Goal: Information Seeking & Learning: Learn about a topic

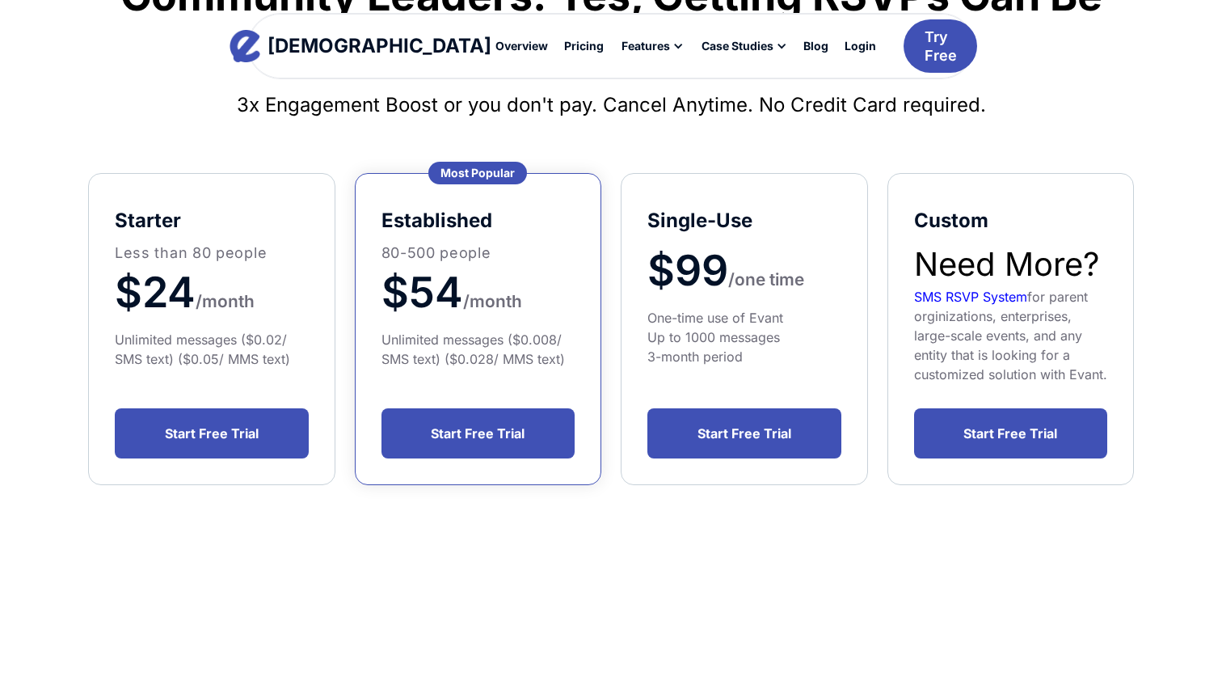
scroll to position [223, 0]
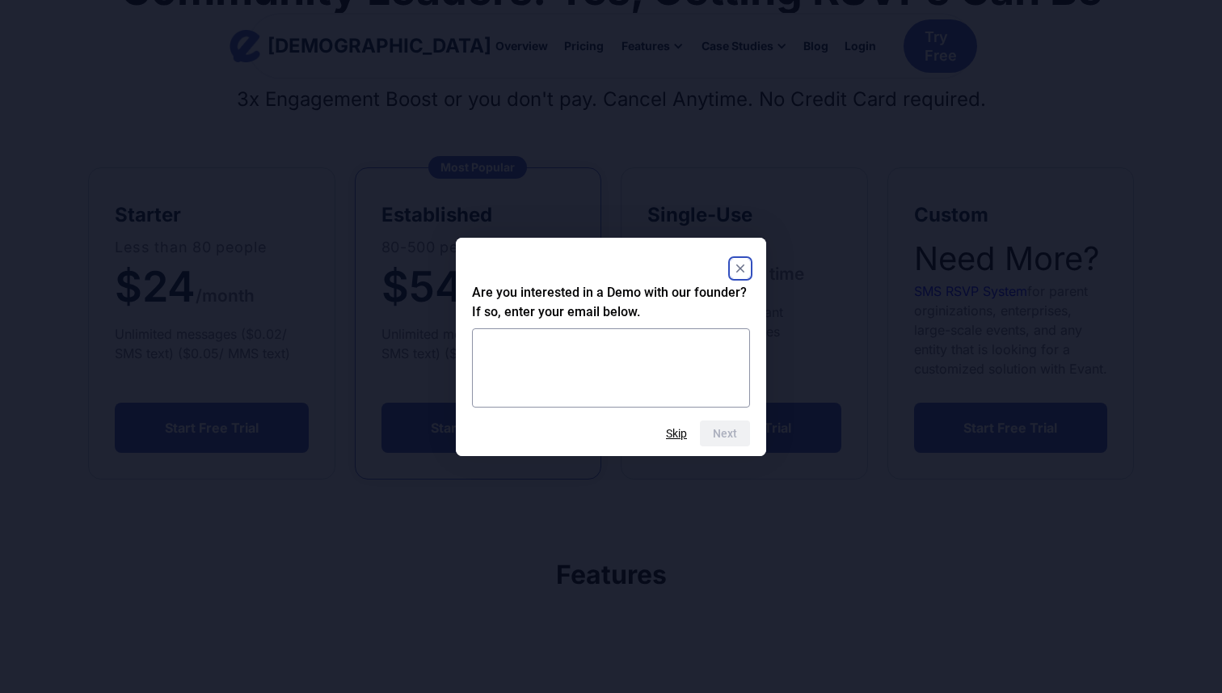
click at [740, 264] on rect "Close" at bounding box center [740, 268] width 19 height 19
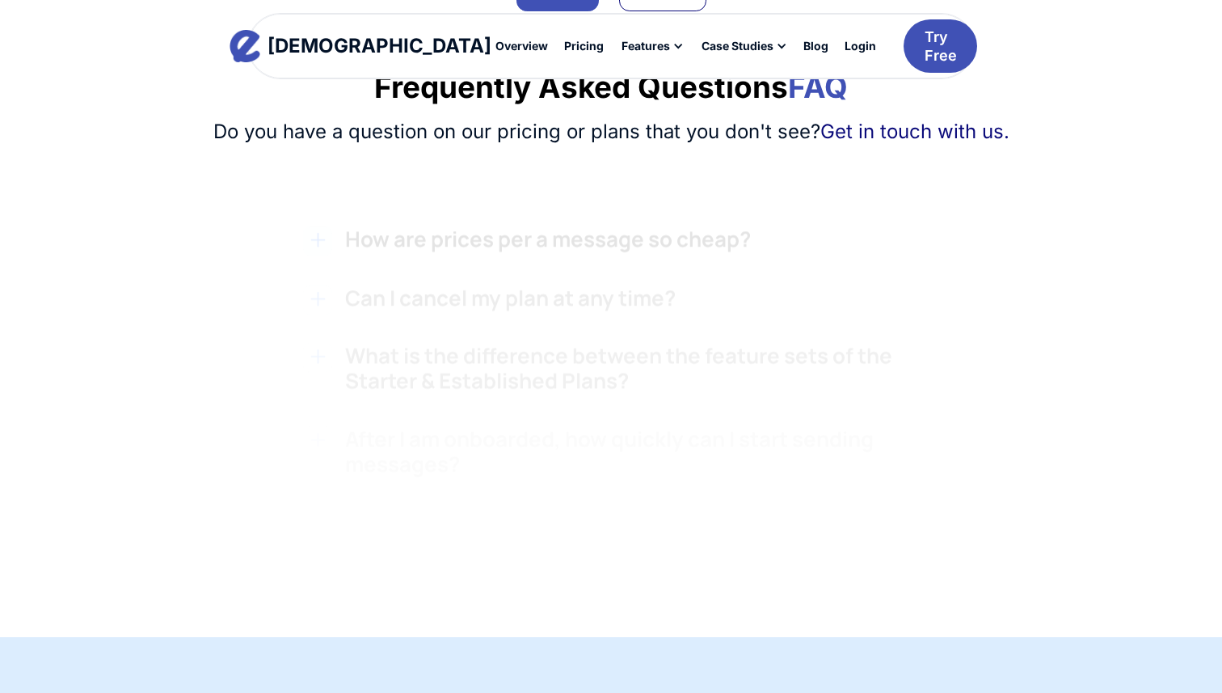
scroll to position [1419, 0]
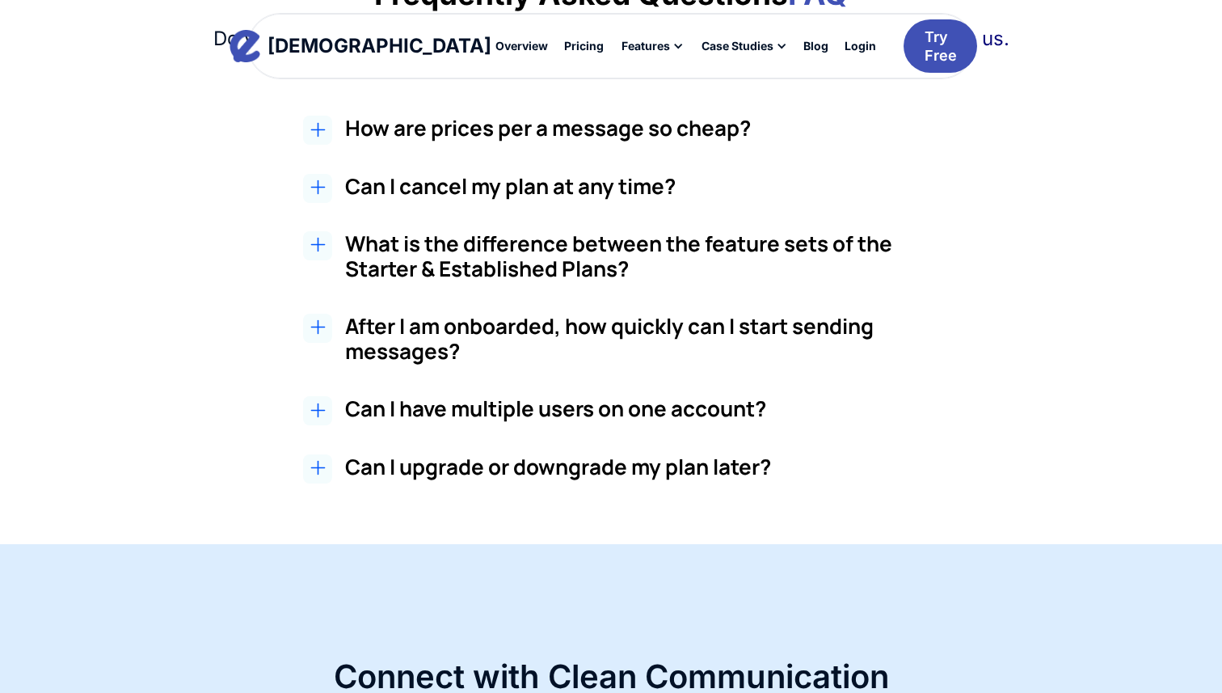
click at [483, 329] on h3 "After I am onboarded, how quickly can I start sending messages?" at bounding box center [648, 339] width 607 height 50
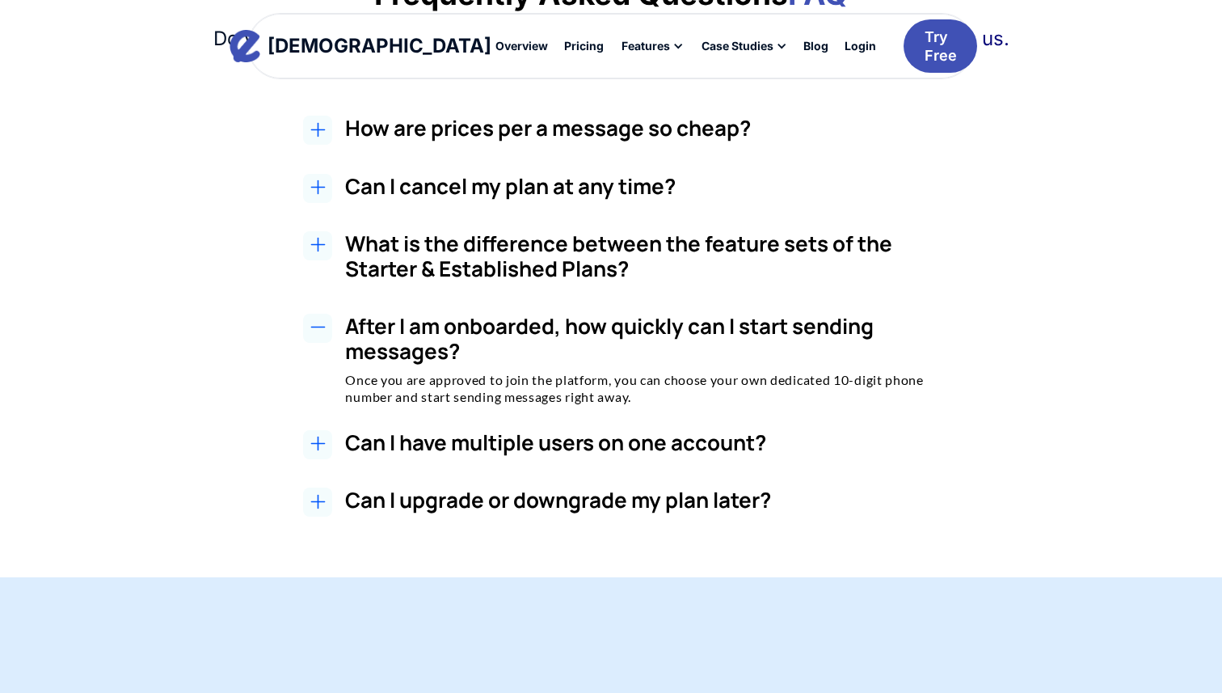
click at [477, 434] on h3 "Can I have multiple users on one account?" at bounding box center [648, 442] width 607 height 25
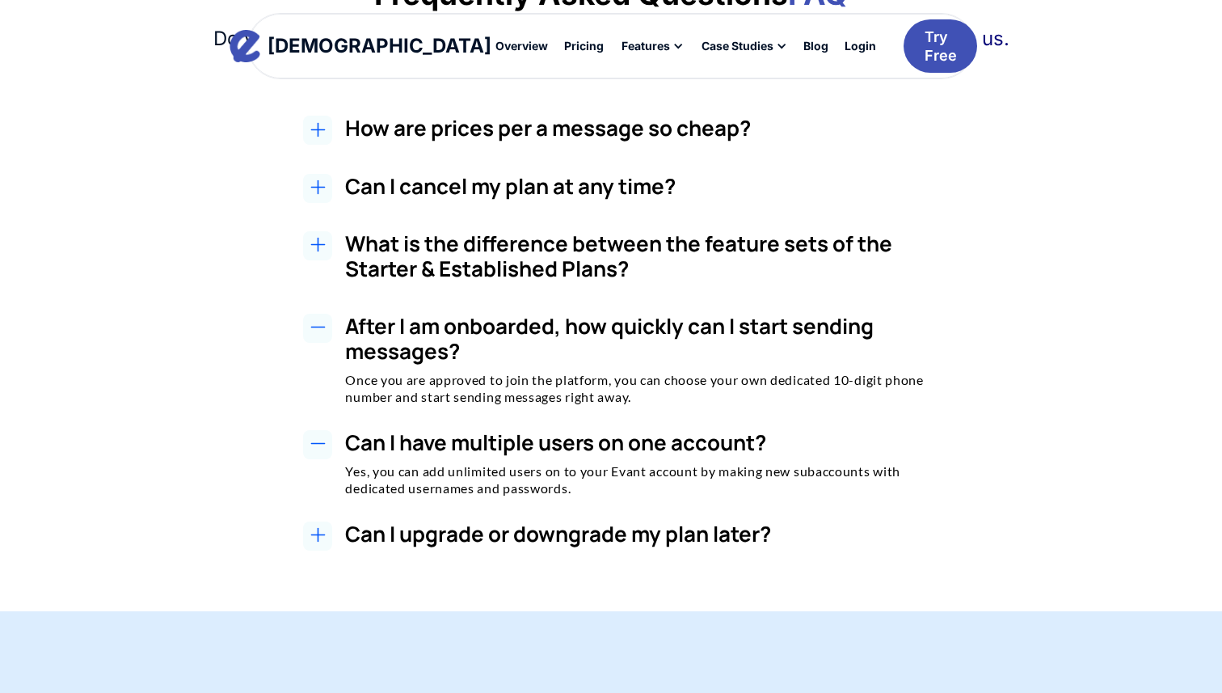
click at [554, 135] on h2 "How are prices per a message so cheap?" at bounding box center [648, 128] width 607 height 25
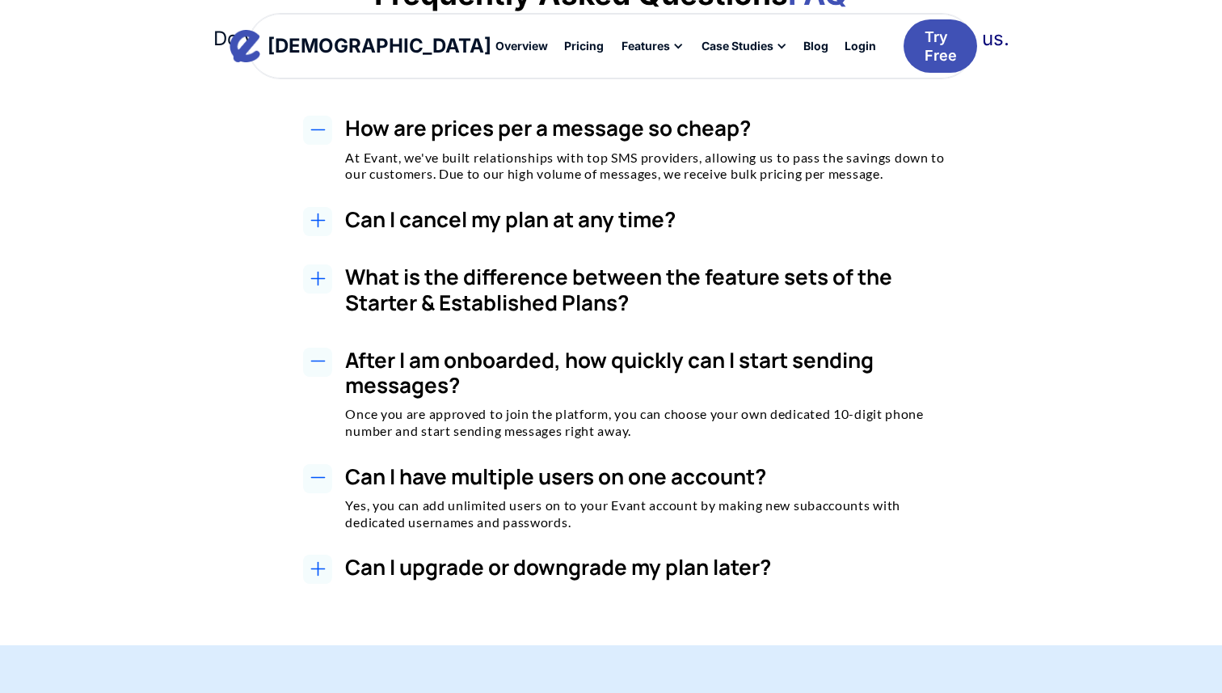
click at [543, 221] on h3 "Can I cancel my plan at any time?" at bounding box center [648, 219] width 607 height 25
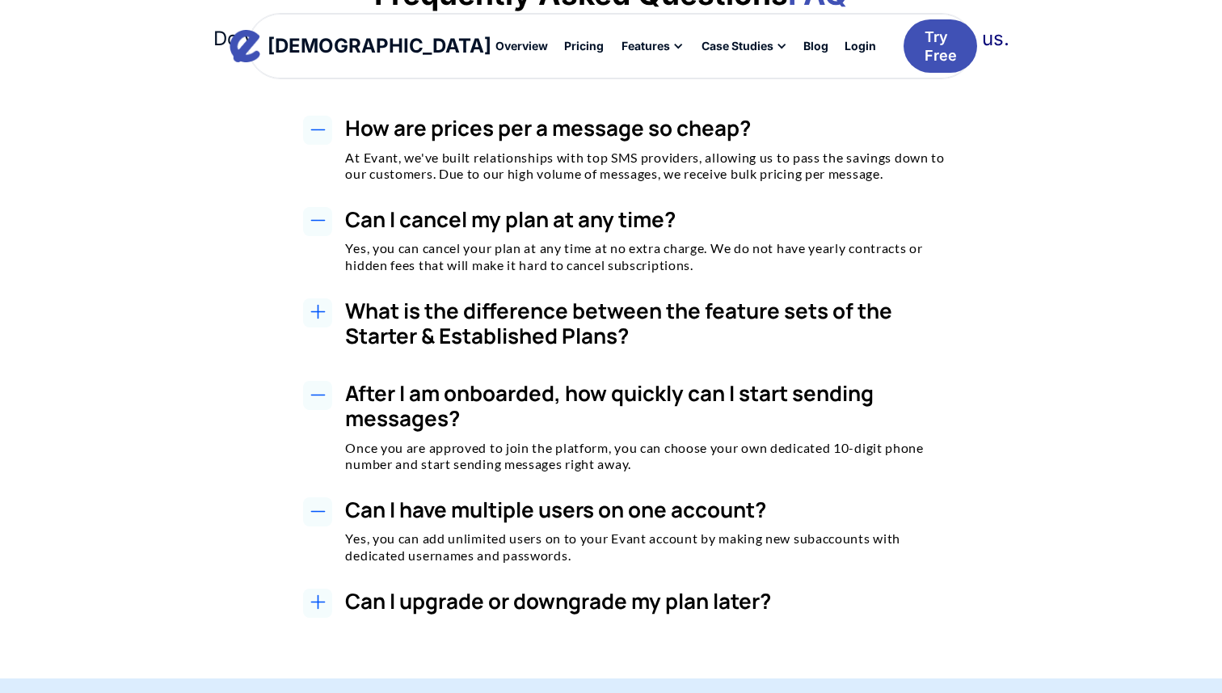
click at [456, 597] on h3 "Can I upgrade or downgrade my plan later?" at bounding box center [648, 600] width 607 height 25
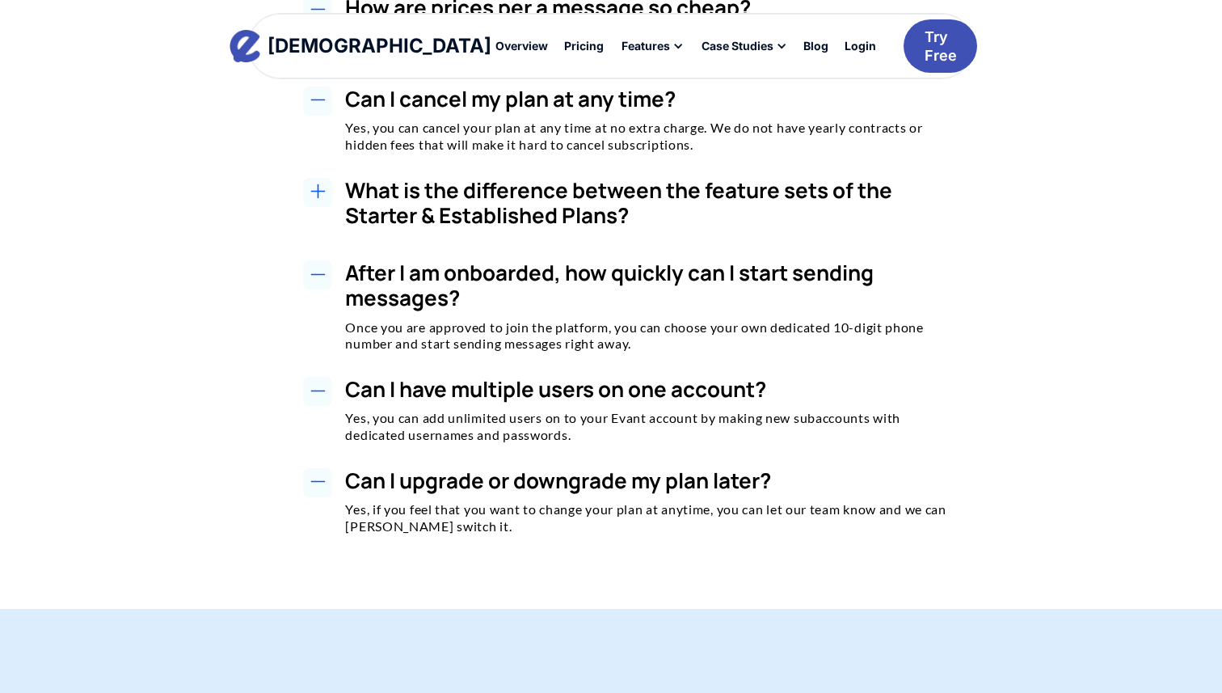
scroll to position [1562, 0]
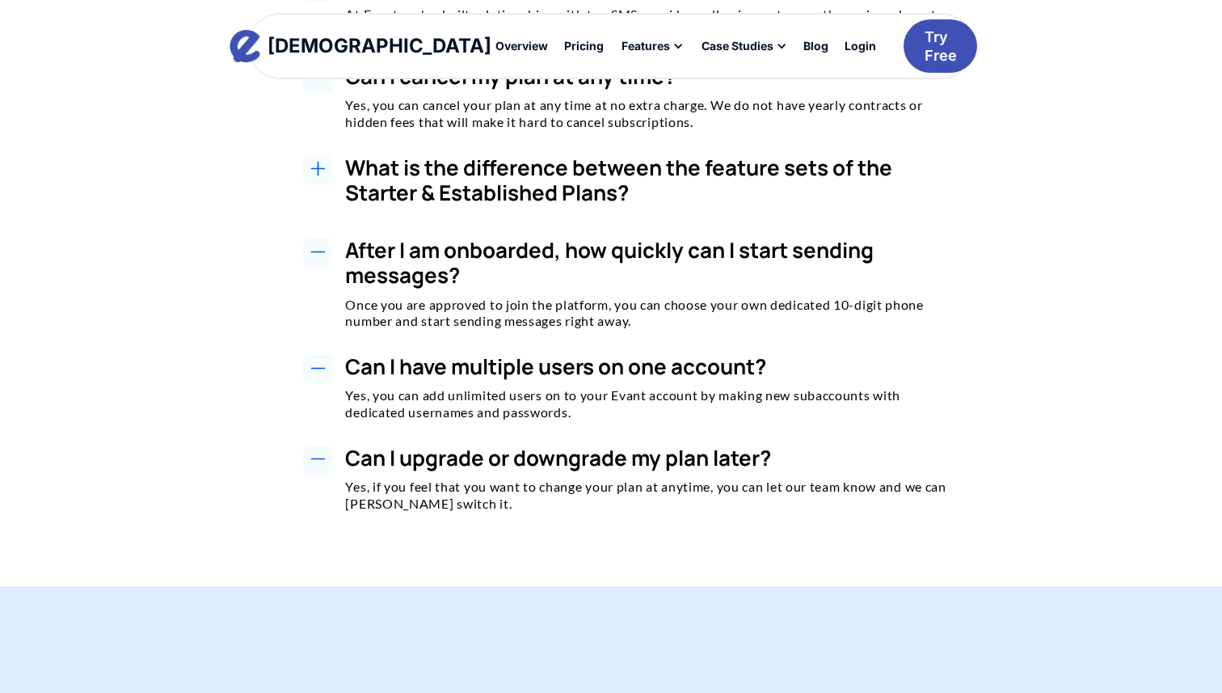
click at [516, 188] on h3 "What is the difference between the feature sets of the Starter & Established Pl…" at bounding box center [648, 180] width 607 height 50
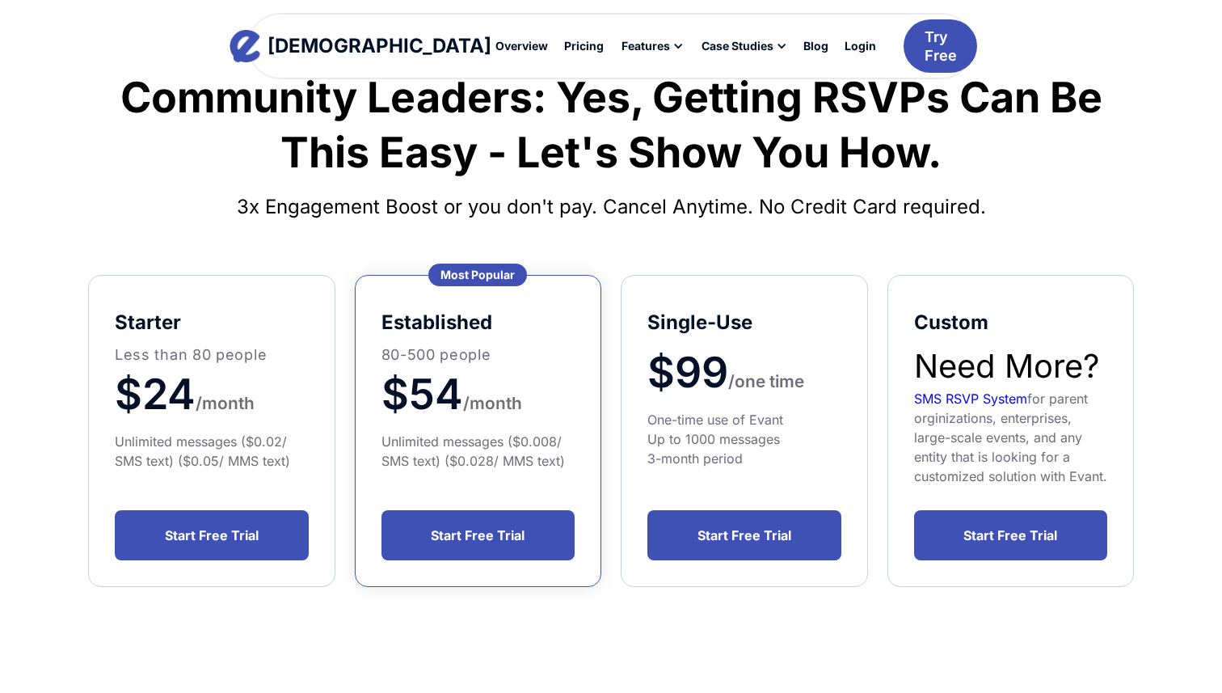
scroll to position [112, 0]
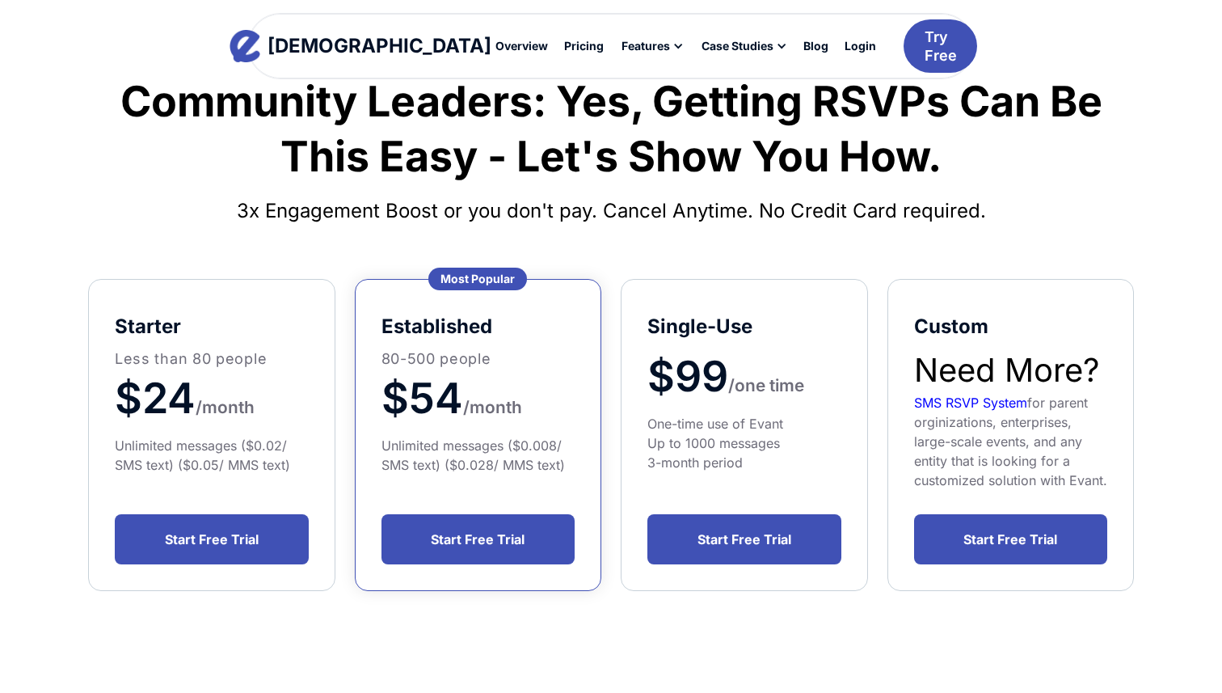
click at [443, 352] on p "80-500 people" at bounding box center [479, 359] width 194 height 22
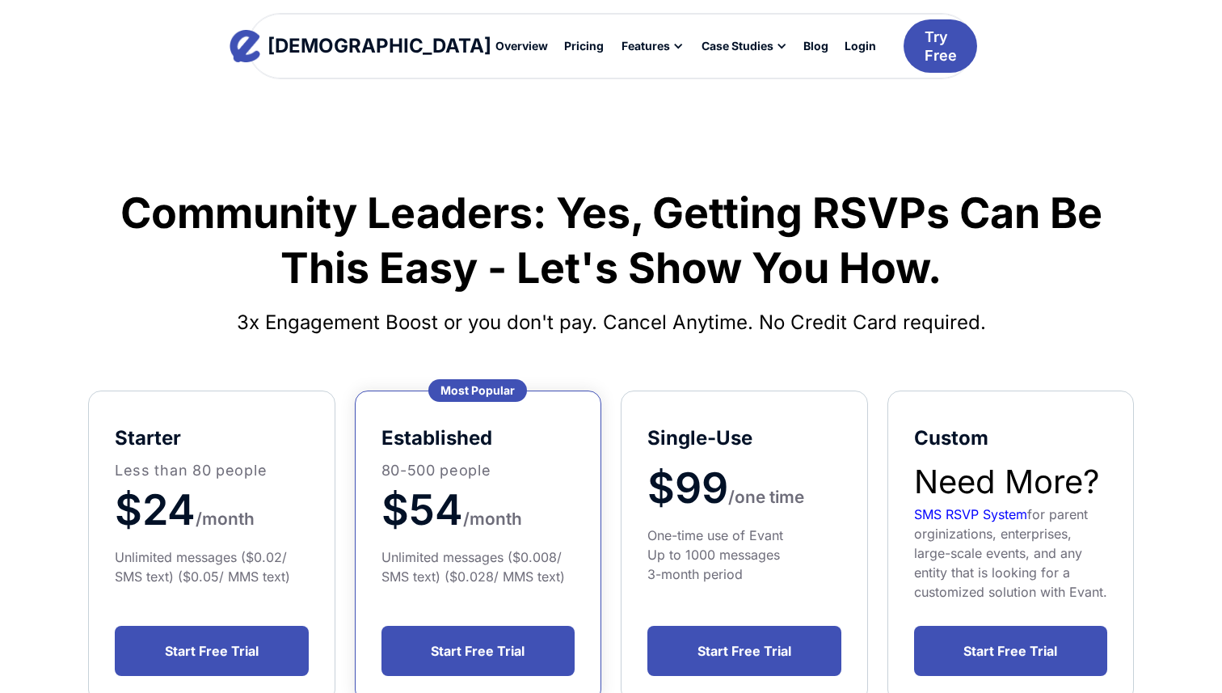
click at [448, 390] on div "Most Popular" at bounding box center [477, 390] width 99 height 23
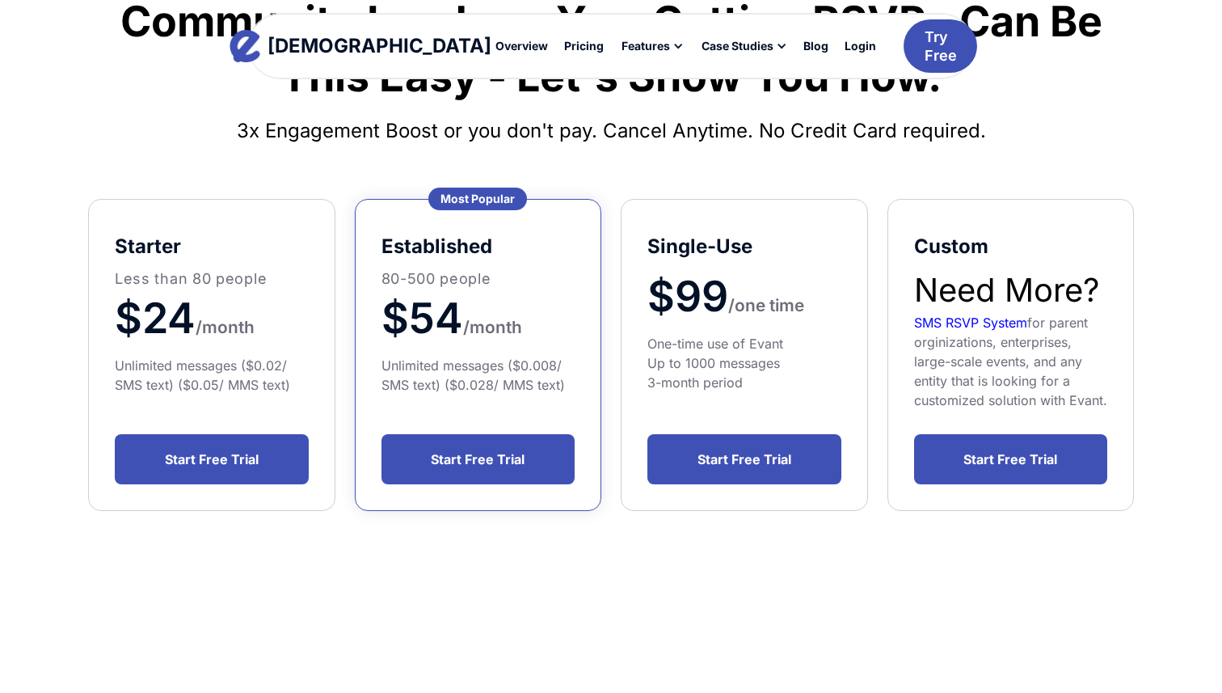
scroll to position [213, 0]
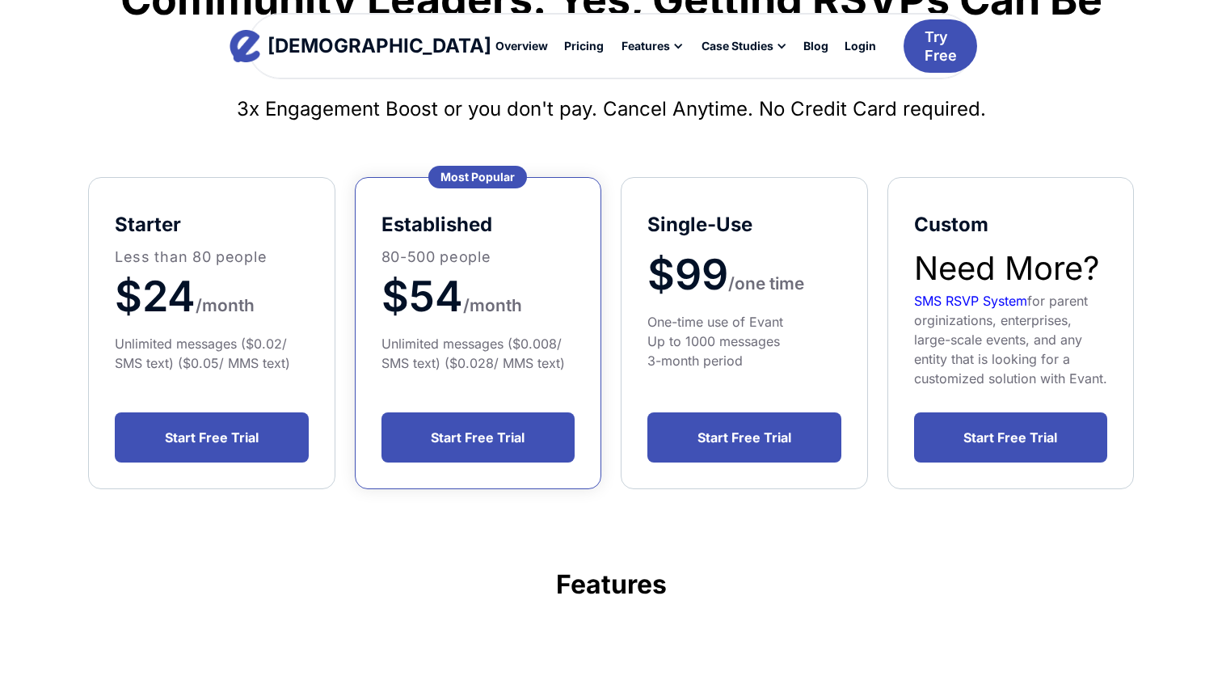
click at [449, 255] on p "80-500 people" at bounding box center [479, 257] width 194 height 22
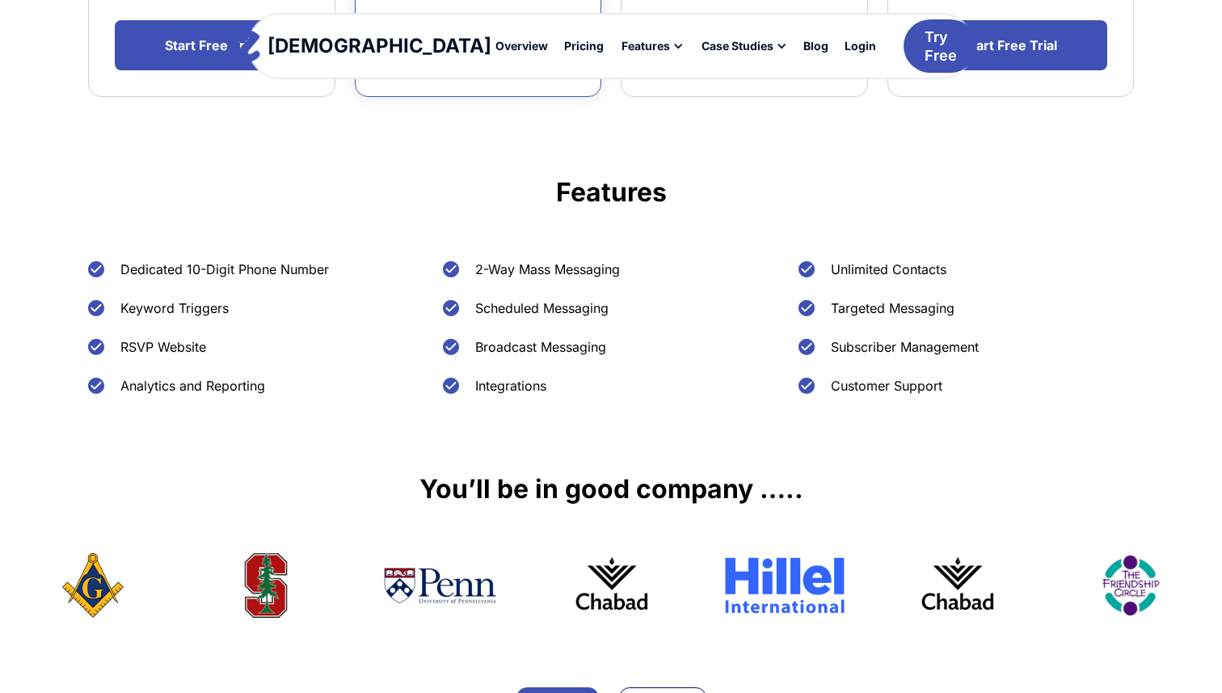
scroll to position [0, 0]
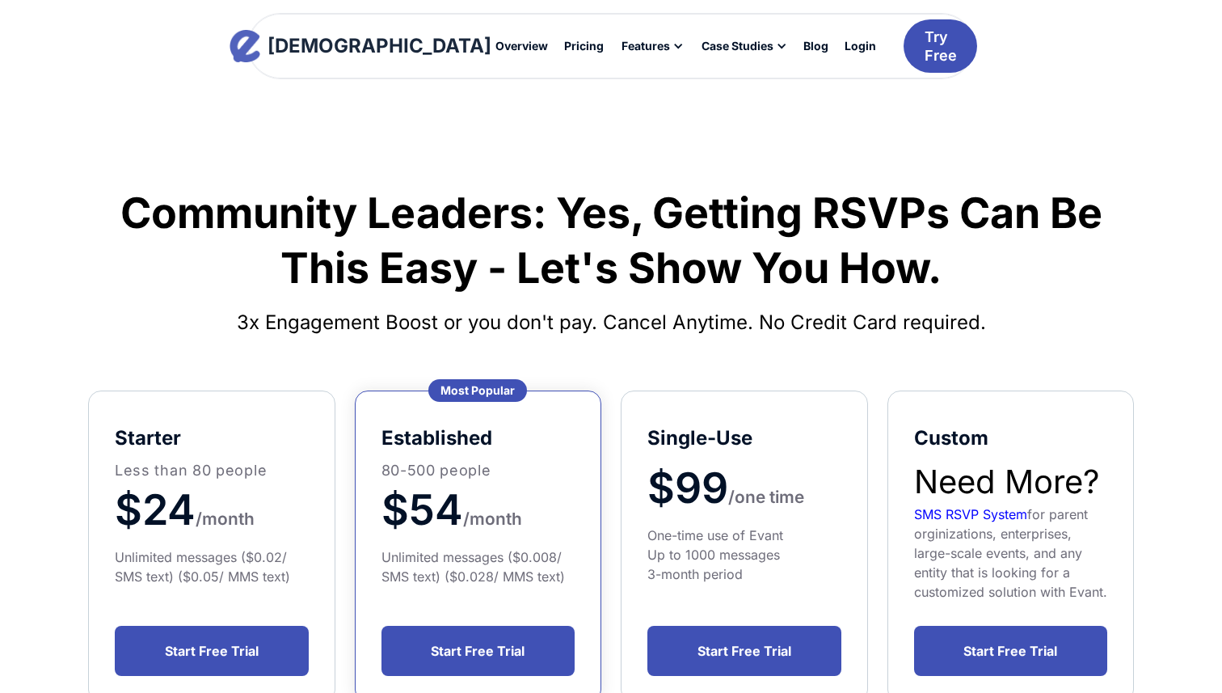
click at [331, 40] on div "[DEMOGRAPHIC_DATA]" at bounding box center [380, 45] width 224 height 19
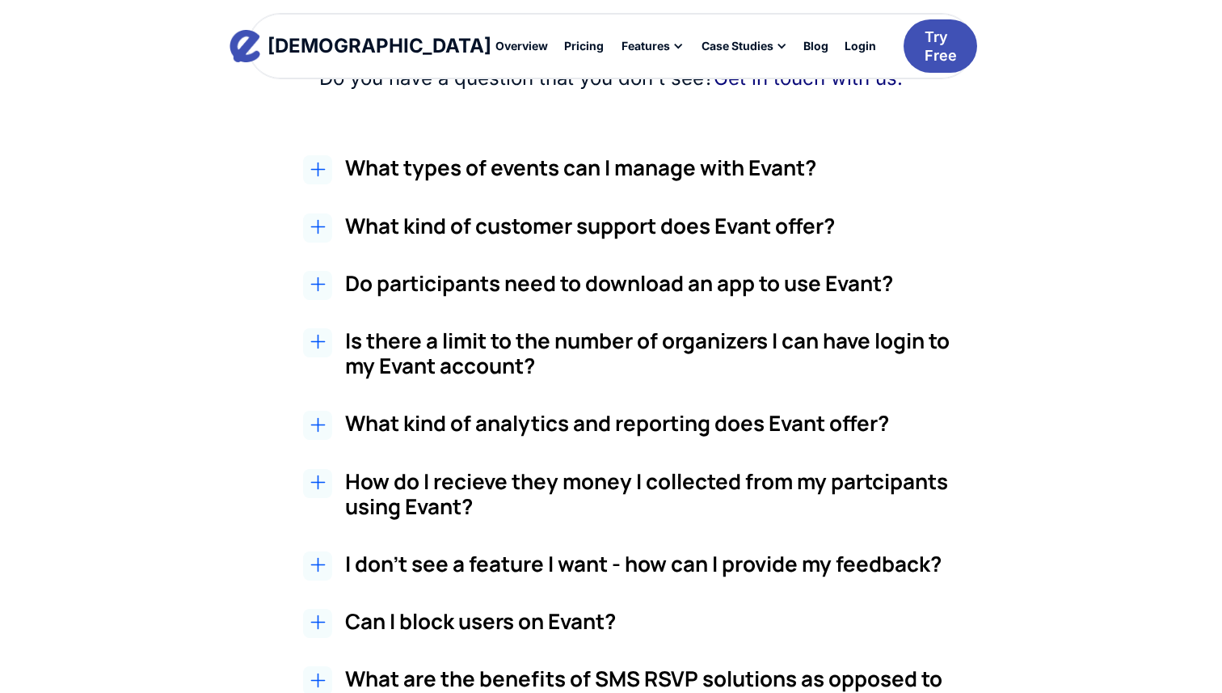
scroll to position [2741, 0]
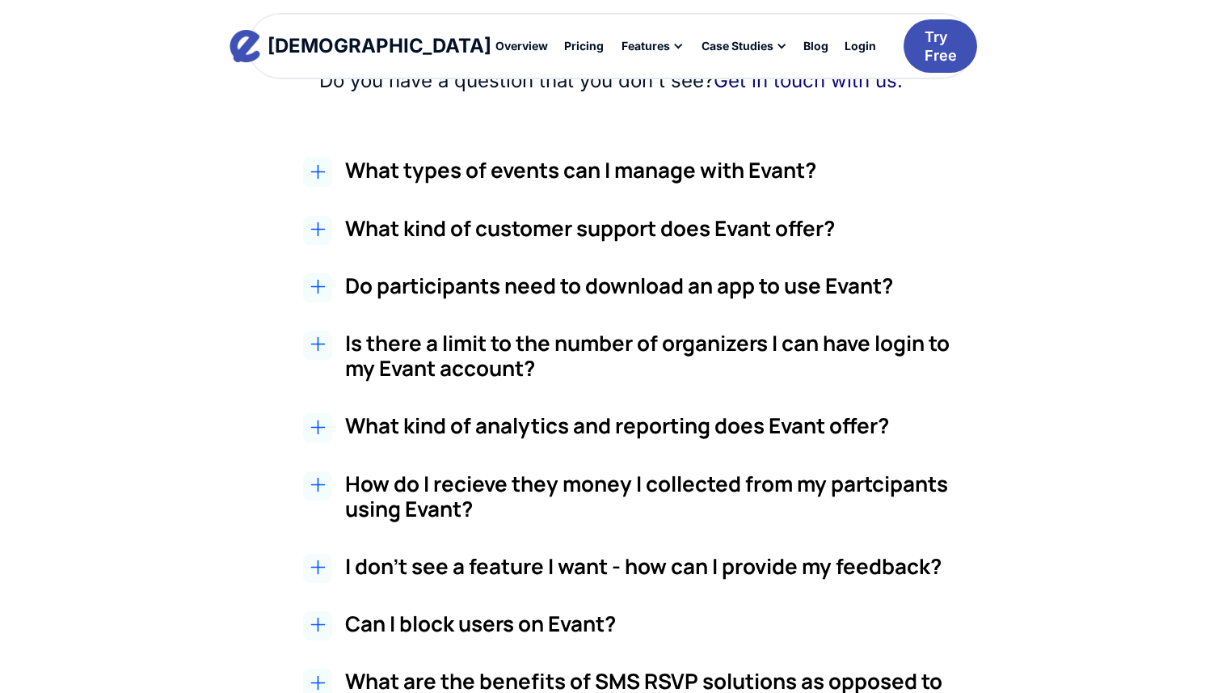
click at [436, 175] on h2 "What types of events can I manage with Evant?" at bounding box center [648, 170] width 607 height 25
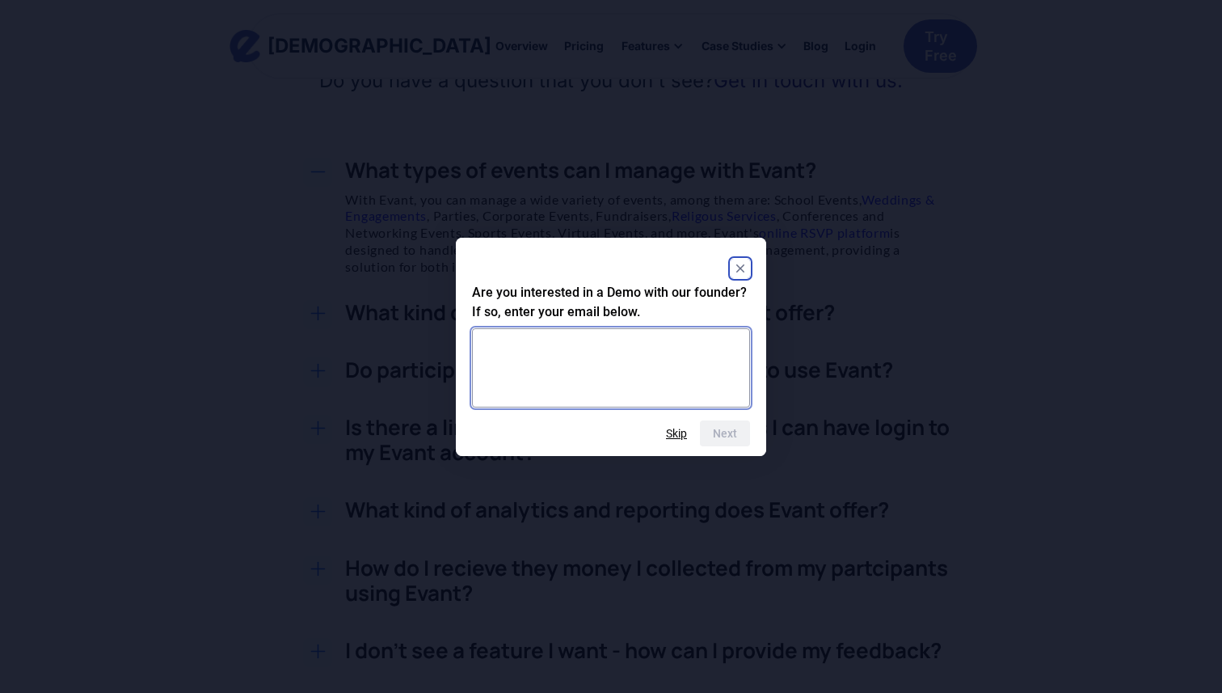
click at [536, 356] on textarea at bounding box center [611, 367] width 278 height 79
type textarea "**********"
click at [725, 431] on button "Next" at bounding box center [725, 433] width 50 height 26
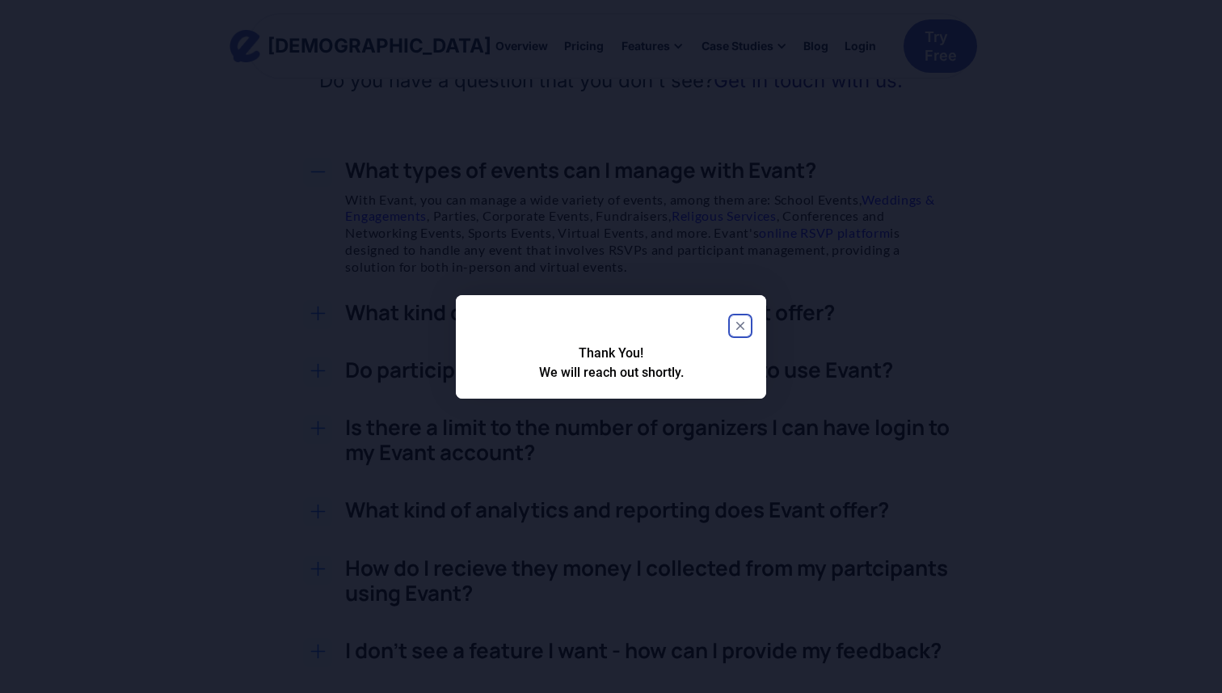
click at [741, 324] on icon "Close" at bounding box center [740, 326] width 8 height 8
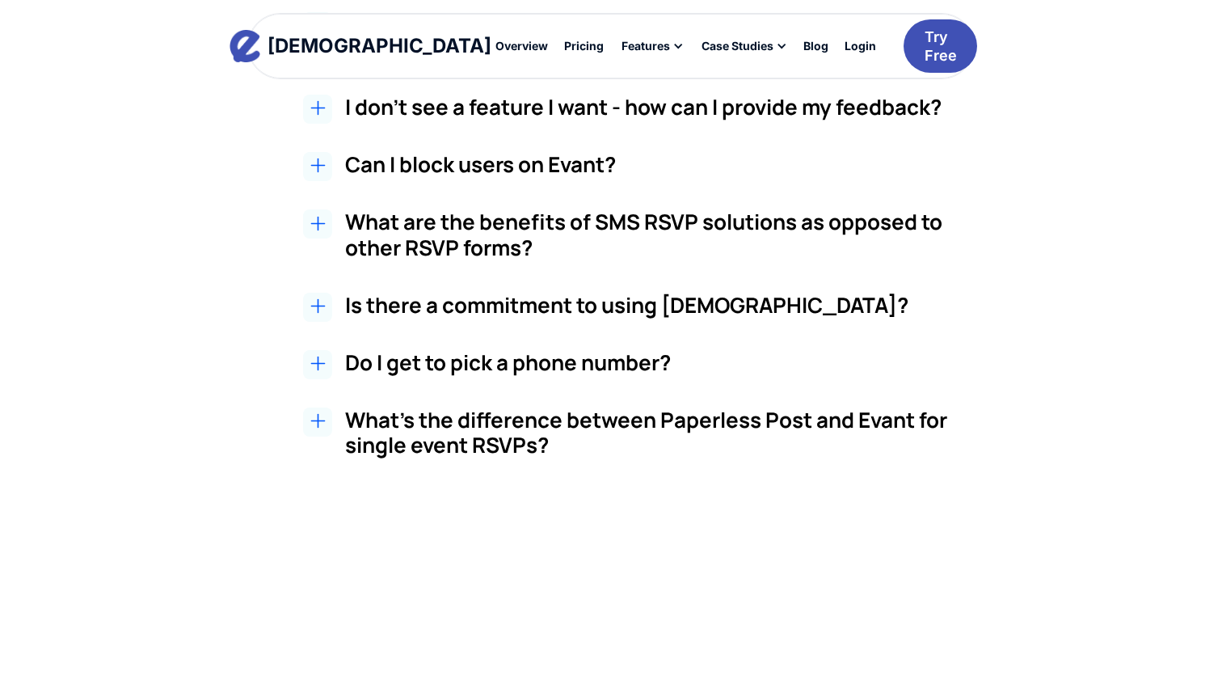
scroll to position [3298, 0]
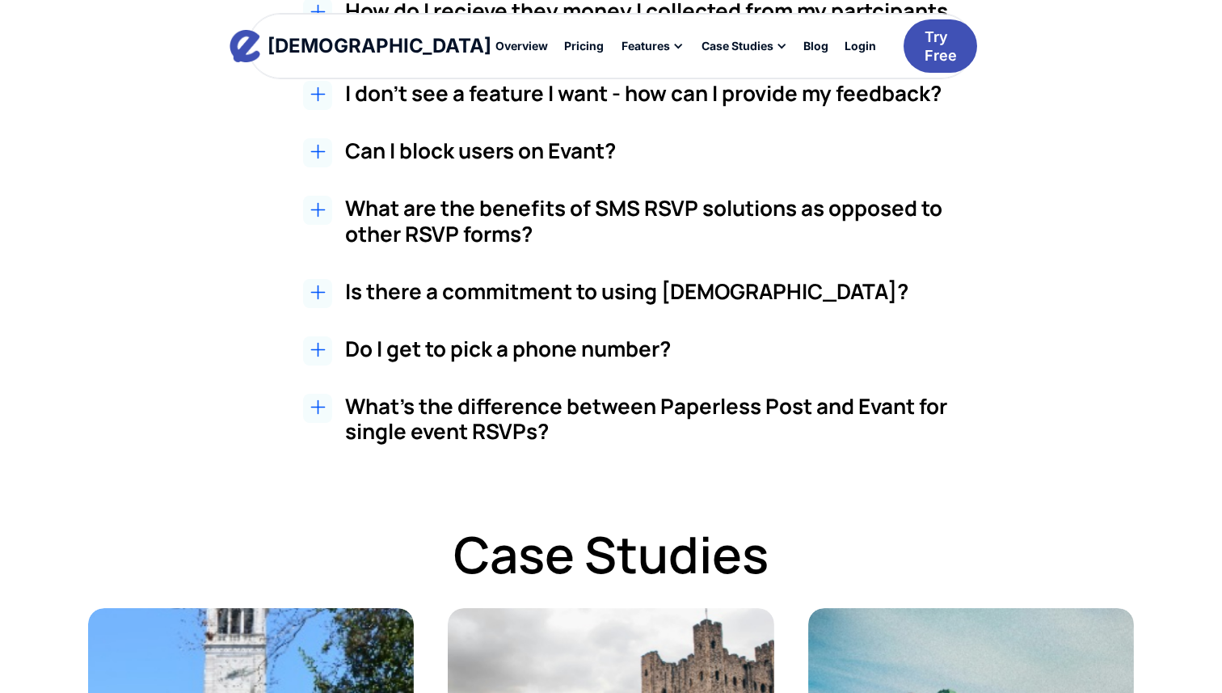
click at [588, 344] on h3 "Do I get to pick a phone number?" at bounding box center [648, 348] width 607 height 25
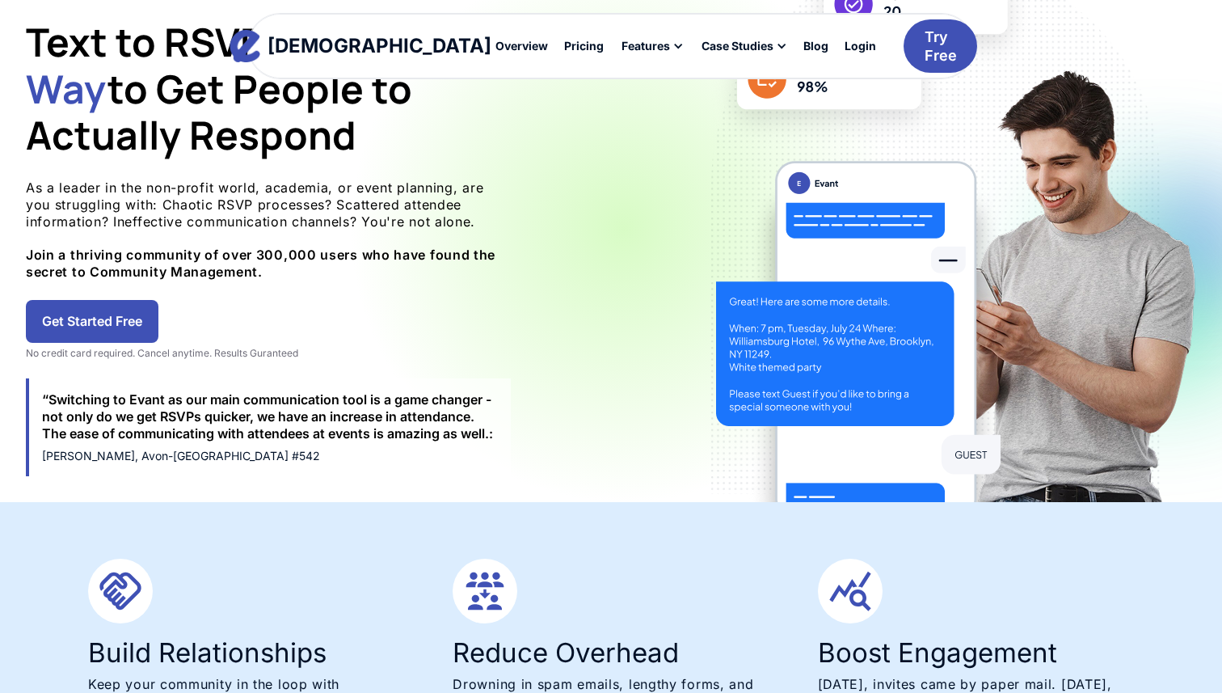
scroll to position [0, 0]
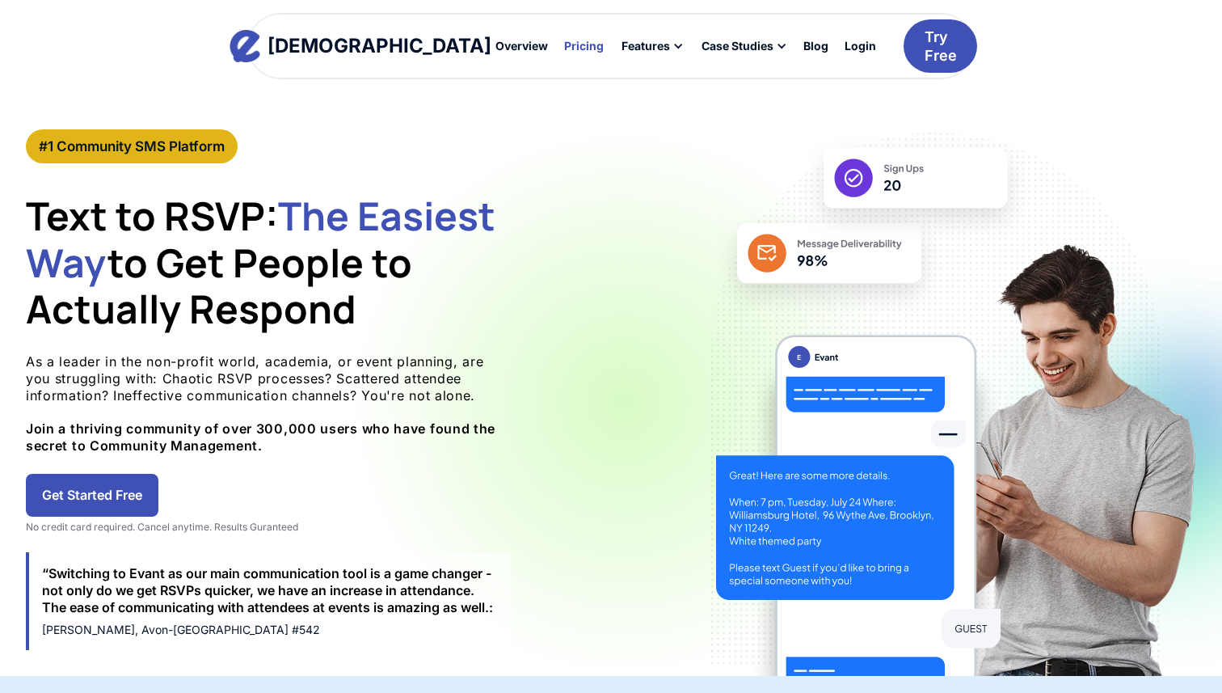
click at [564, 45] on div "Pricing" at bounding box center [584, 45] width 40 height 11
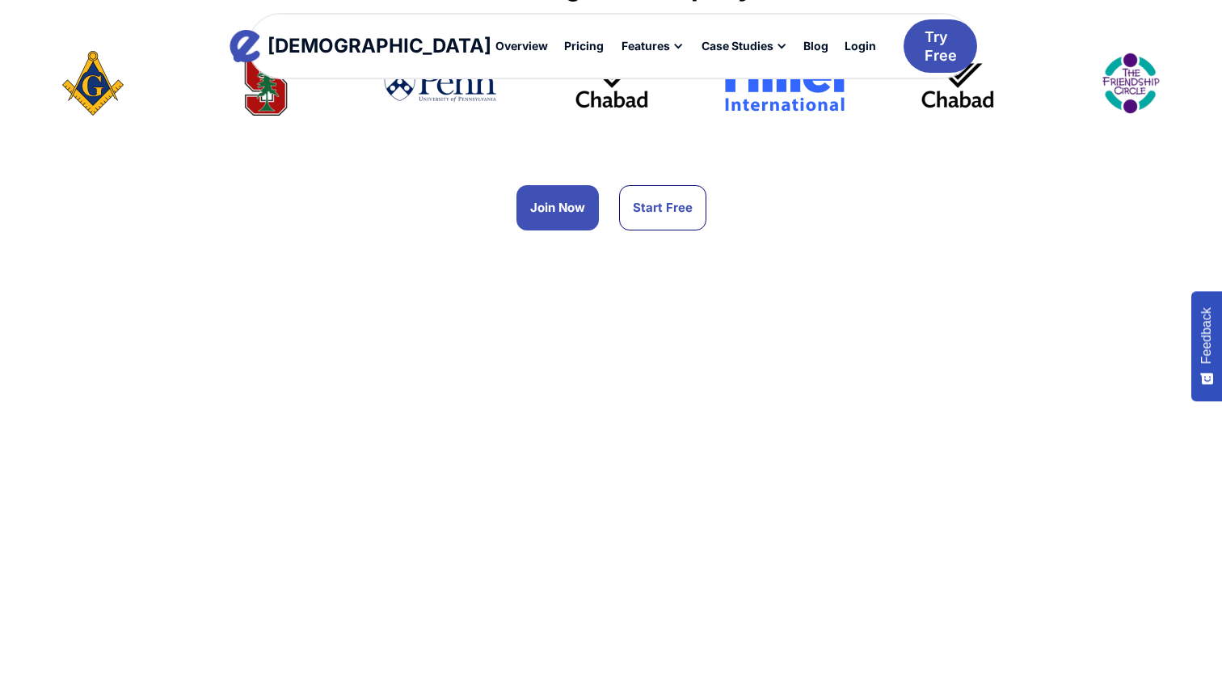
scroll to position [1494, 0]
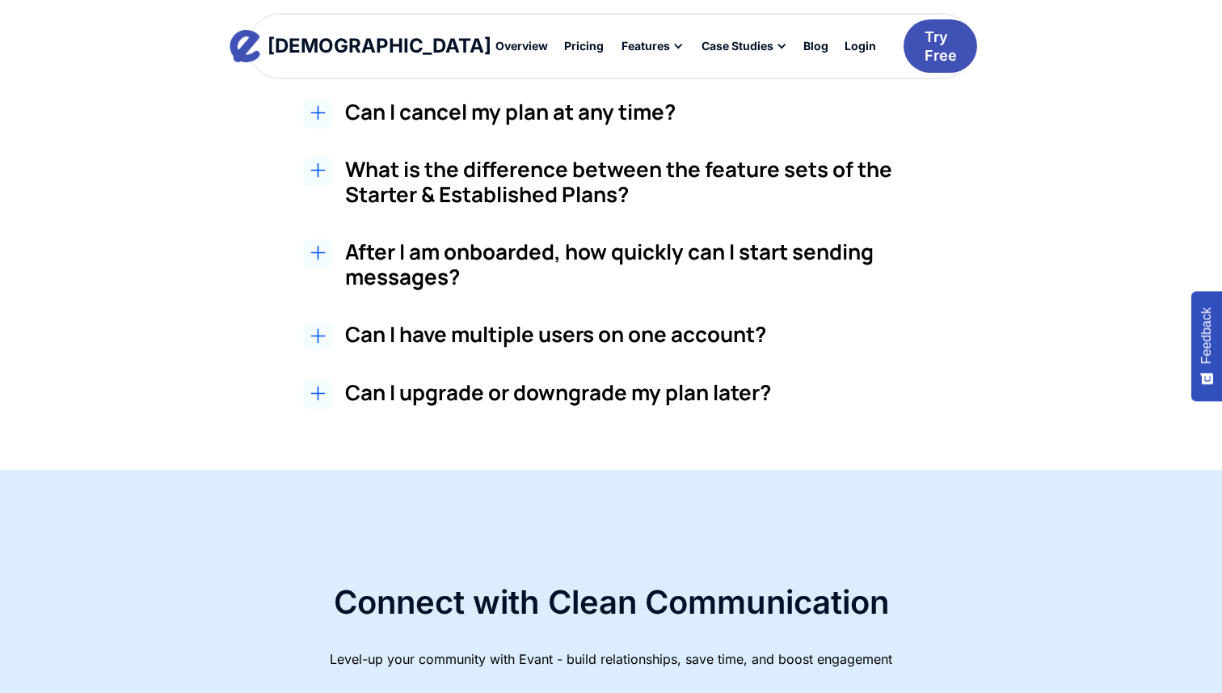
click at [494, 387] on h3 "Can I upgrade or downgrade my plan later?" at bounding box center [648, 392] width 607 height 25
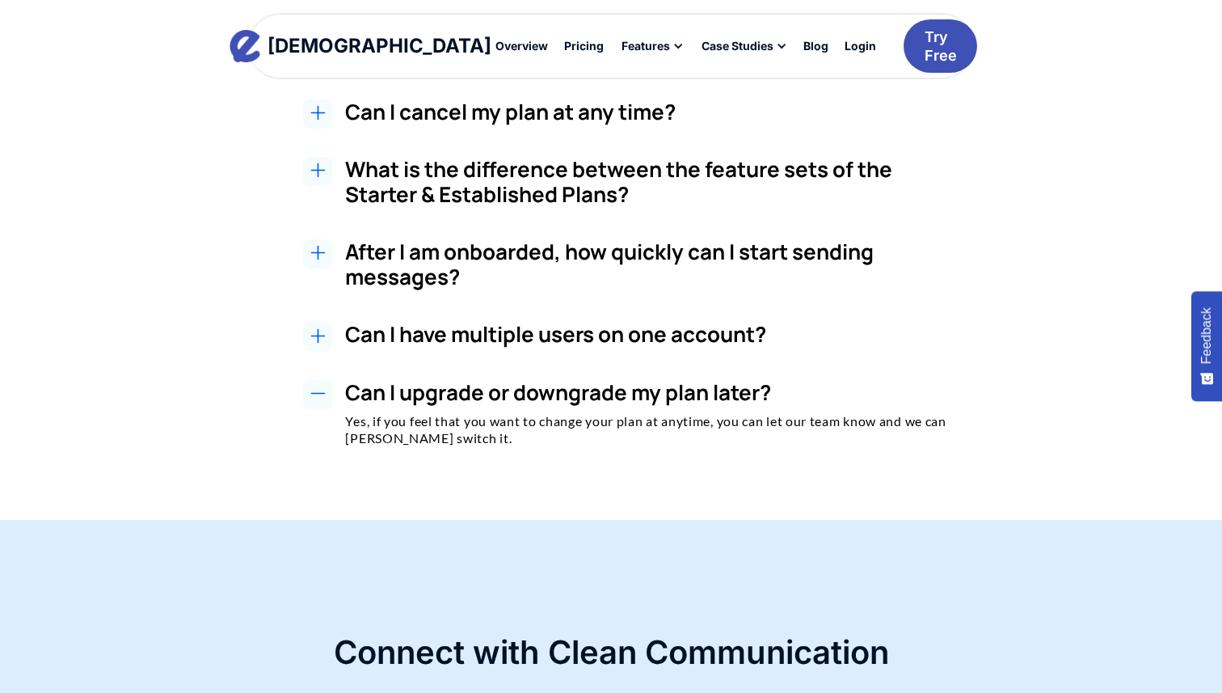
click at [503, 332] on h3 "Can I have multiple users on one account?" at bounding box center [648, 334] width 607 height 25
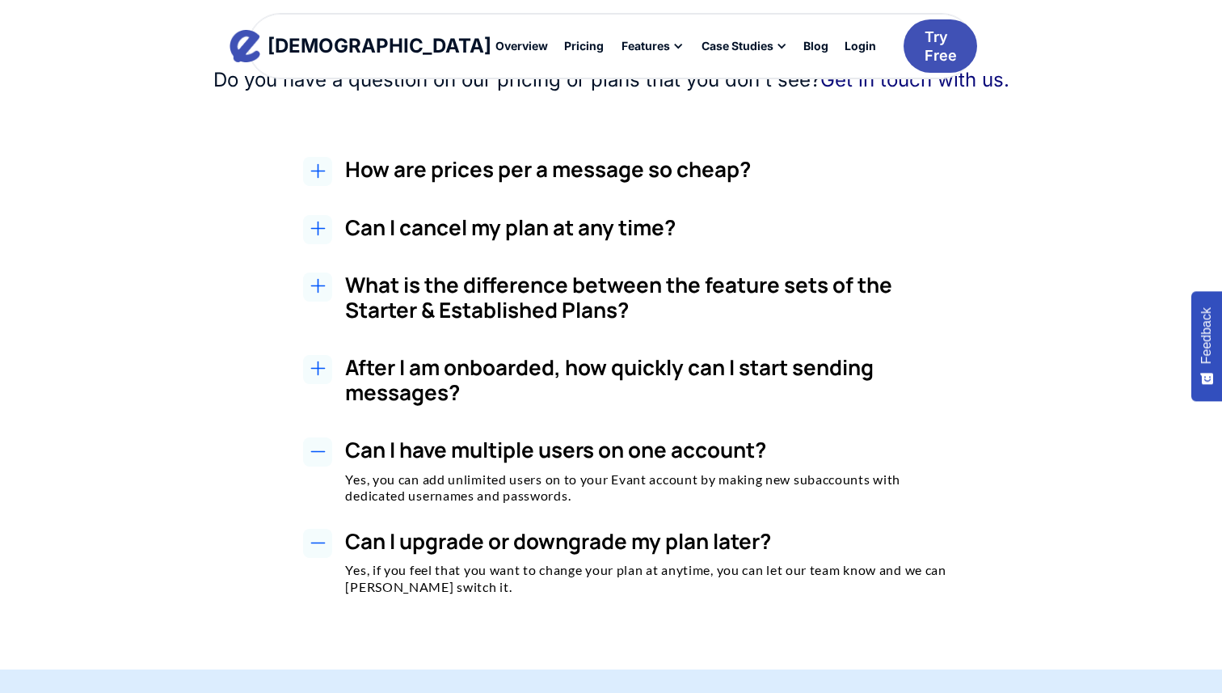
scroll to position [1360, 0]
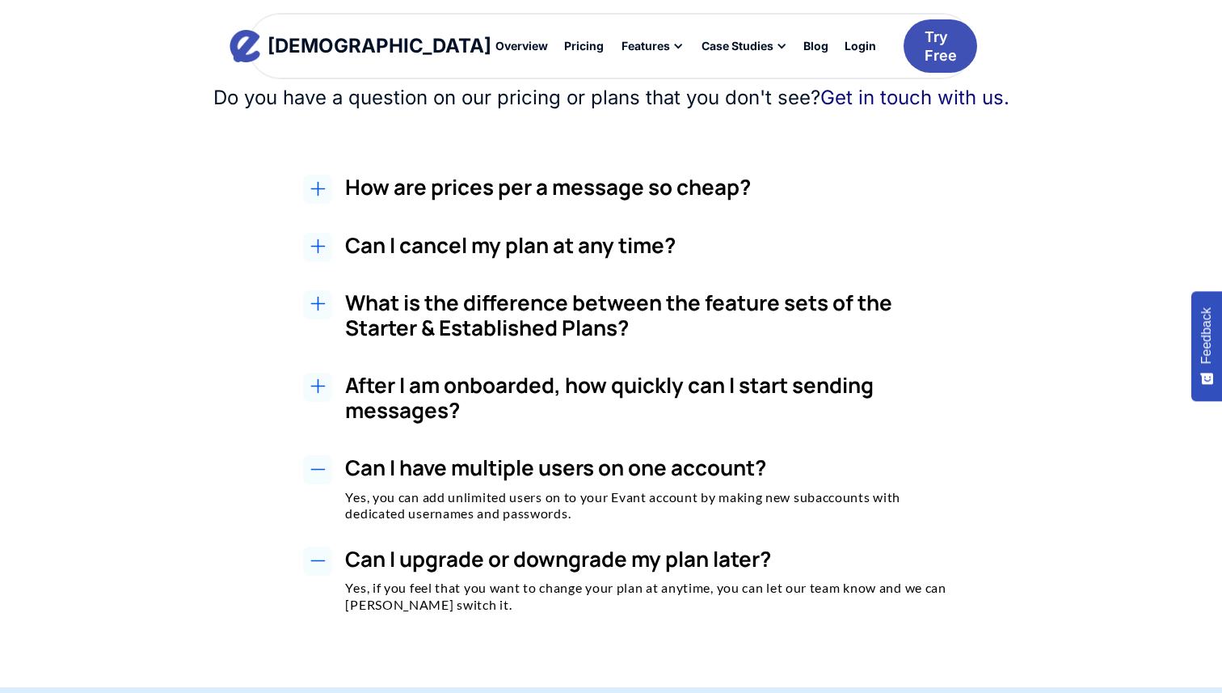
click at [524, 192] on h2 "How are prices per a message so cheap?" at bounding box center [648, 187] width 607 height 25
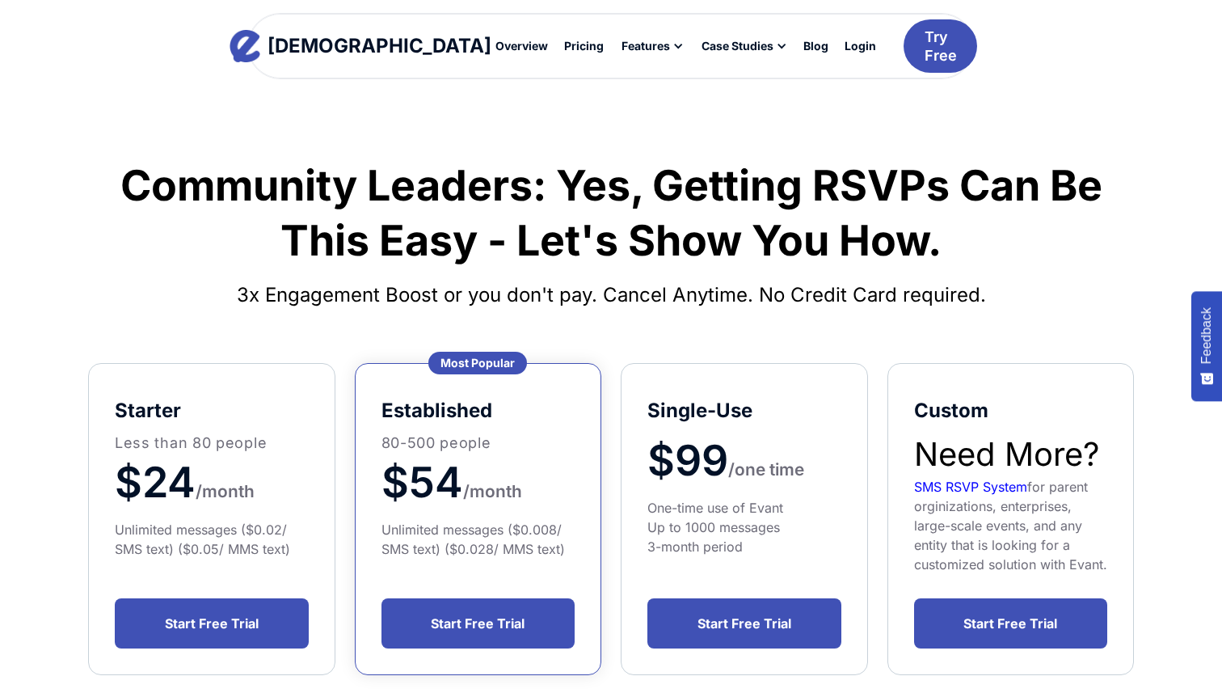
scroll to position [0, 0]
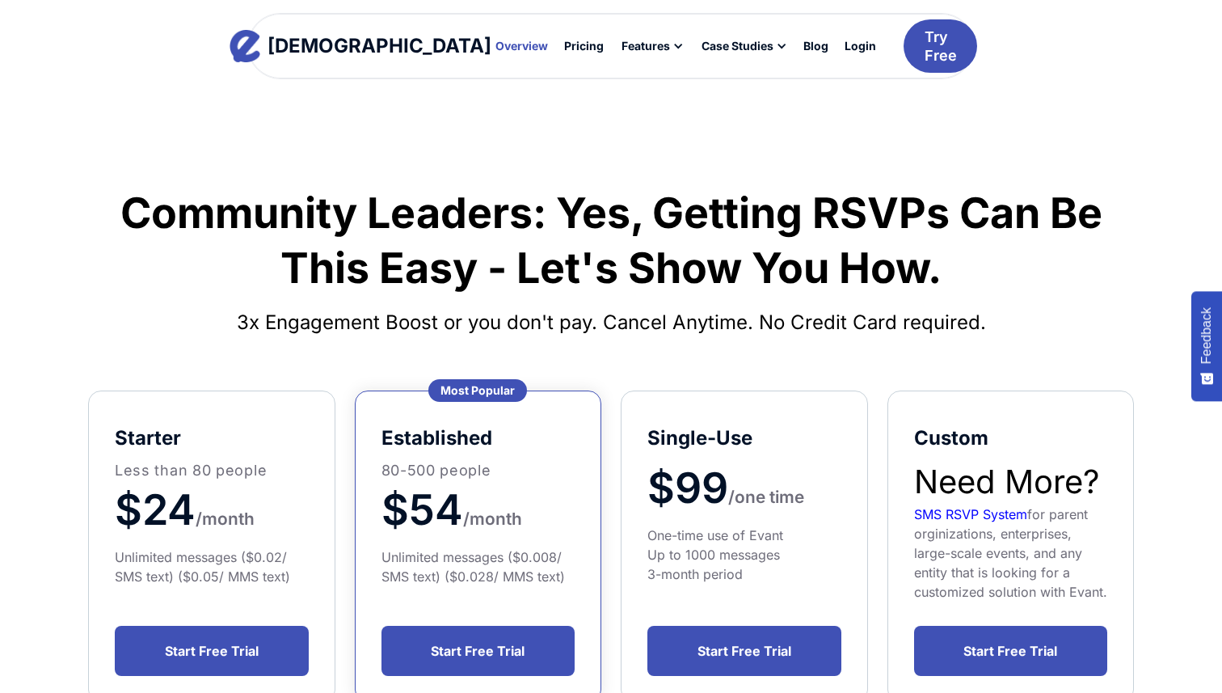
click at [495, 43] on div "Overview" at bounding box center [521, 45] width 53 height 11
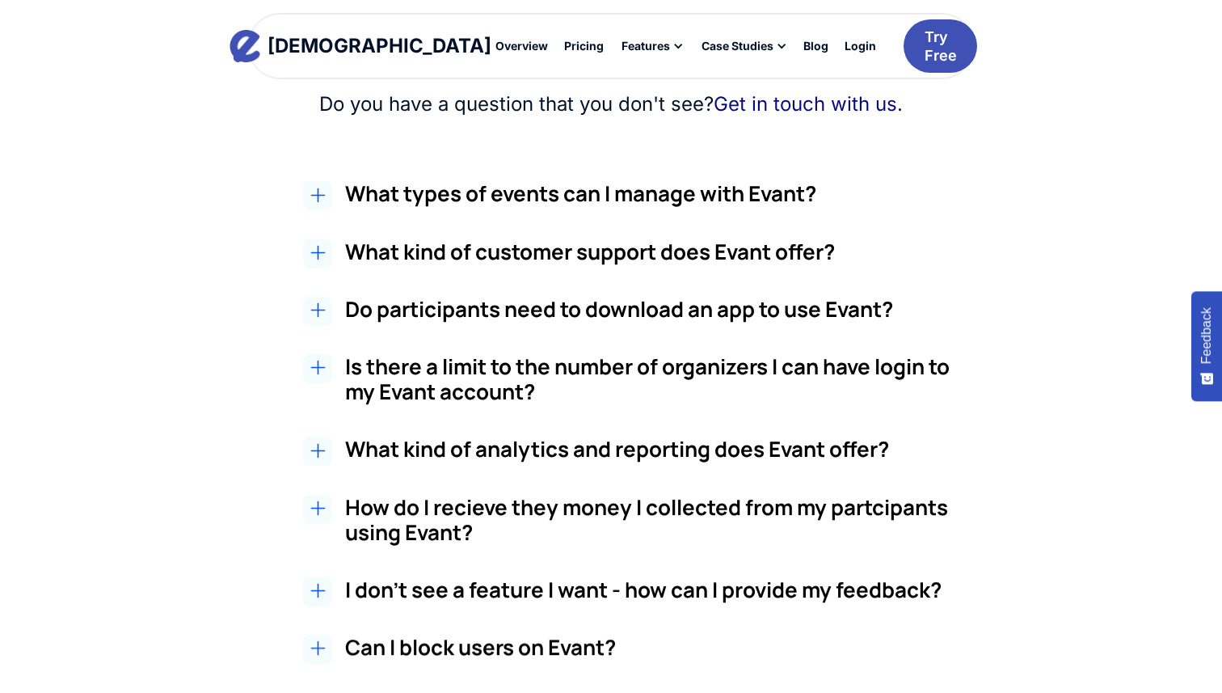
scroll to position [2716, 0]
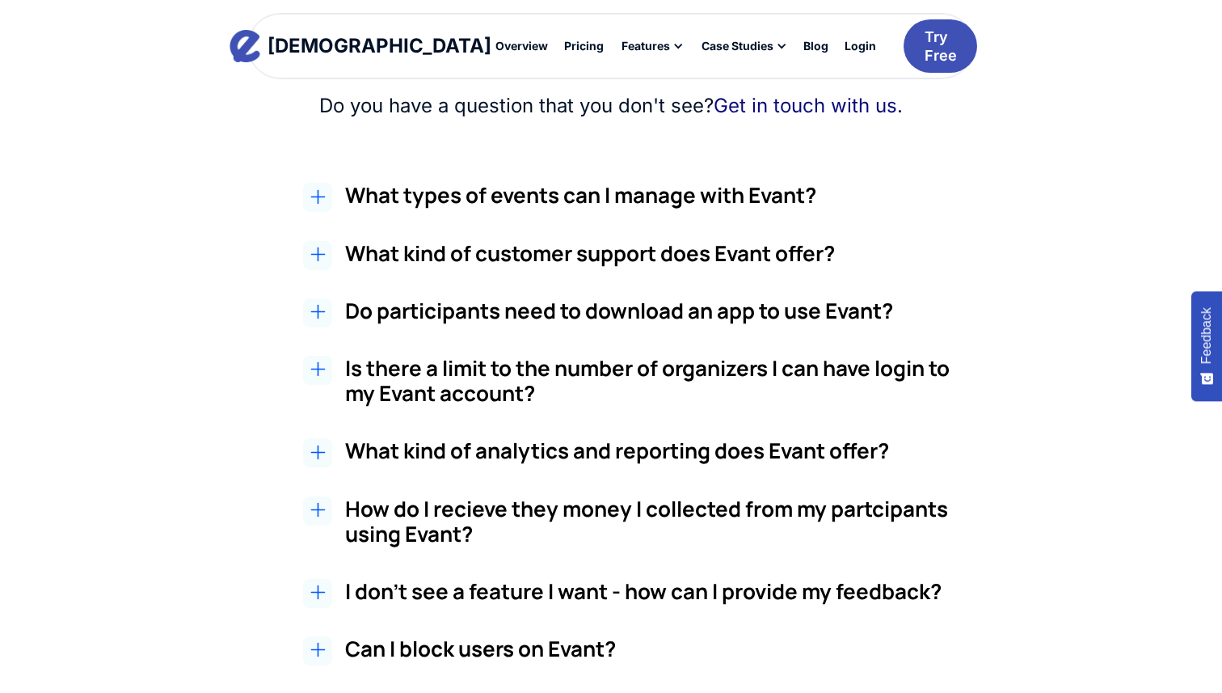
click at [425, 192] on h2 "What types of events can I manage with Evant?" at bounding box center [648, 195] width 607 height 25
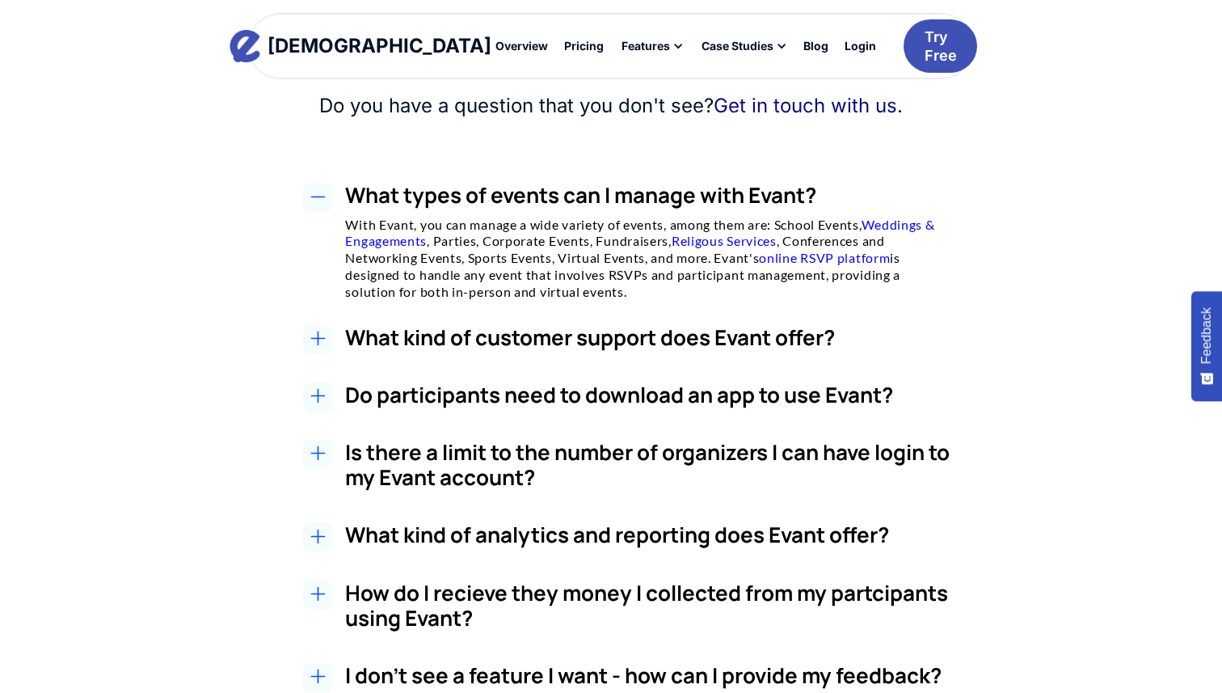
click at [411, 342] on h3 "What kind of customer support does Evant offer?" at bounding box center [648, 337] width 607 height 25
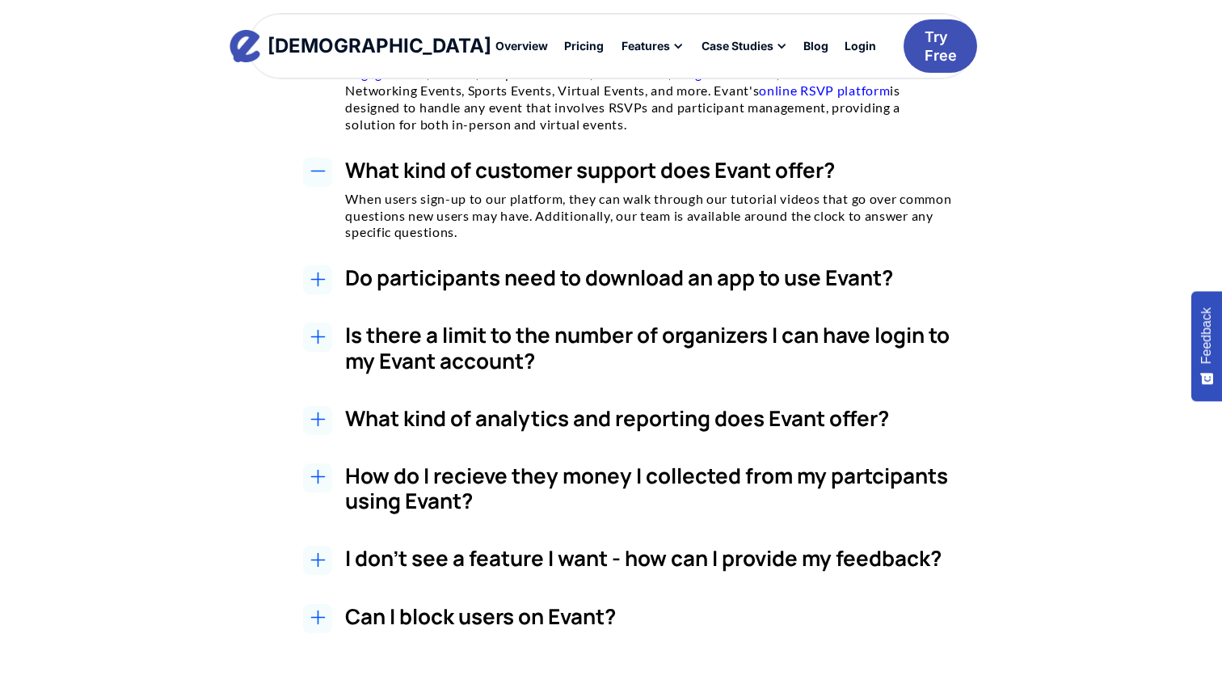
scroll to position [2898, 0]
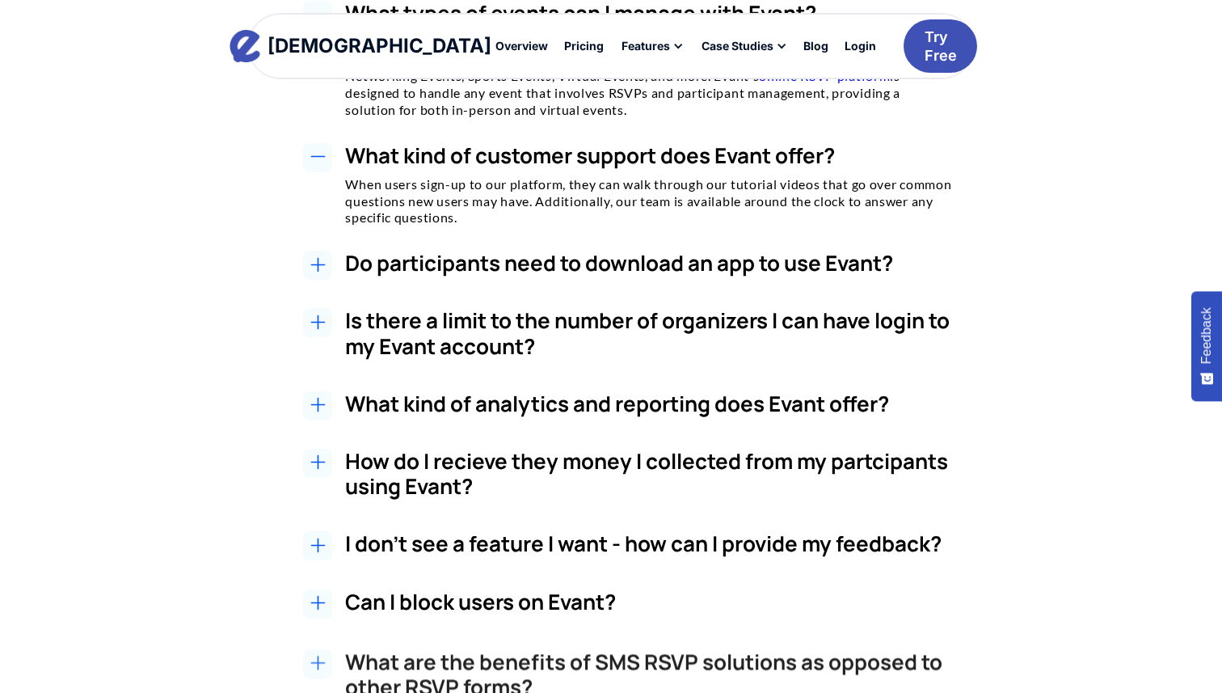
click at [424, 266] on h3 "Do participants need to download an app to use Evant?" at bounding box center [648, 263] width 607 height 25
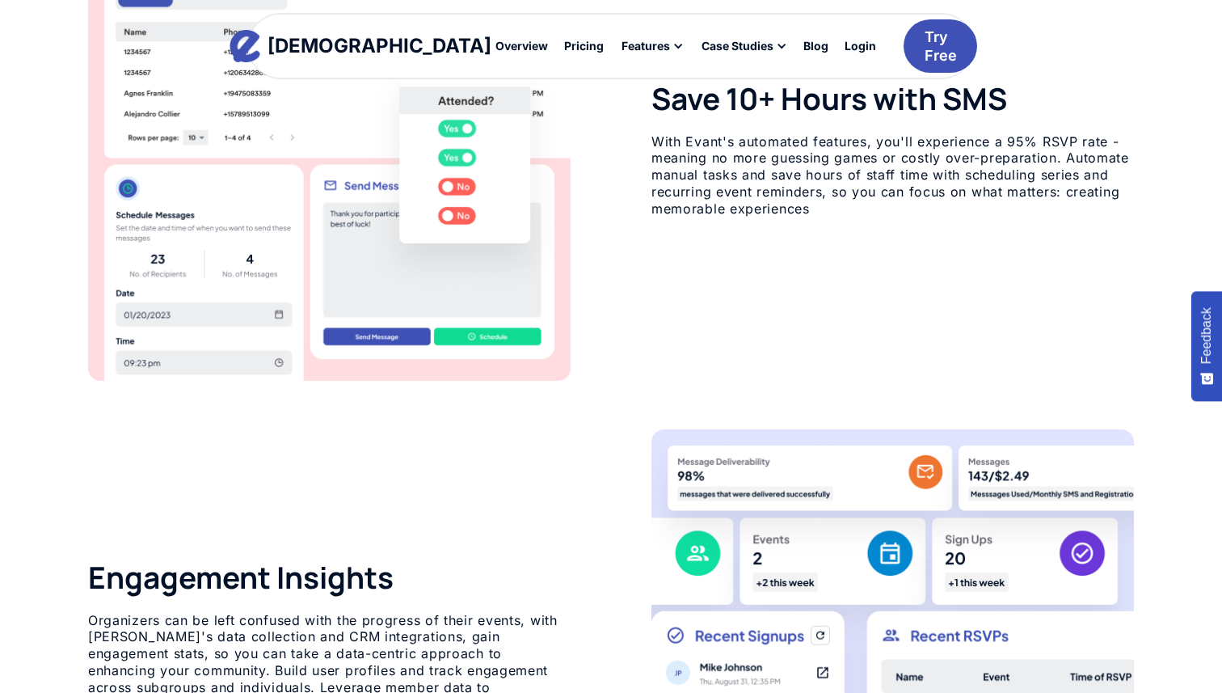
scroll to position [1565, 0]
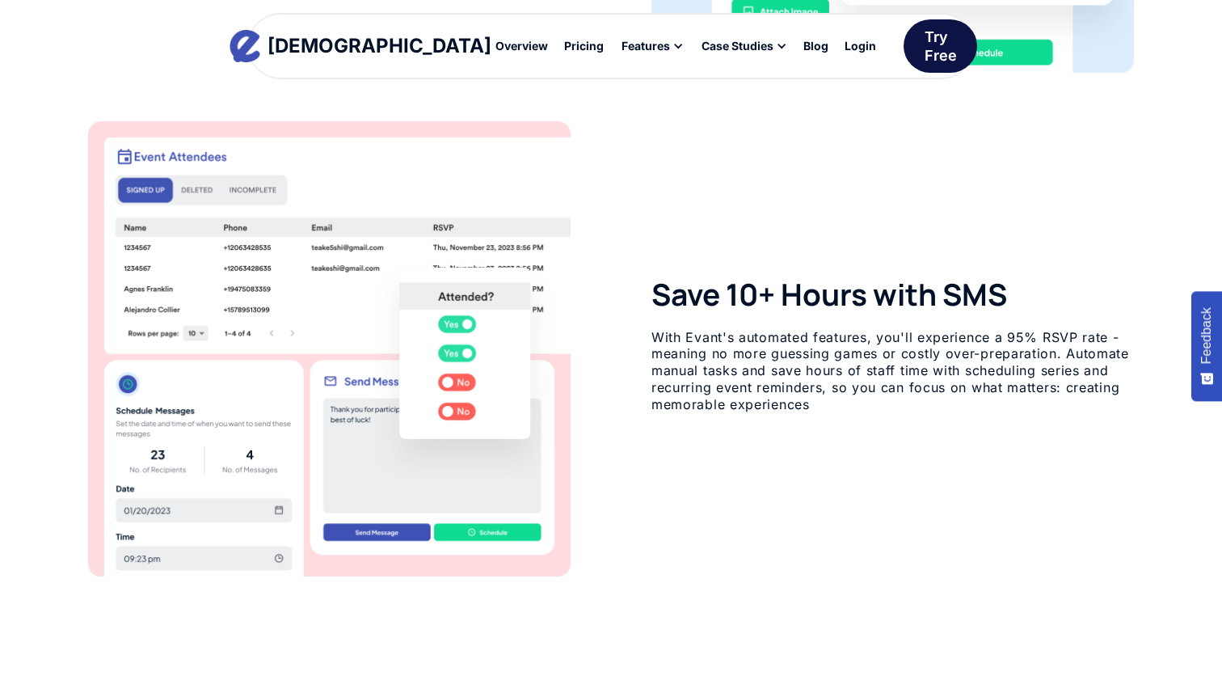
click at [925, 38] on div "Try Free" at bounding box center [941, 46] width 32 height 38
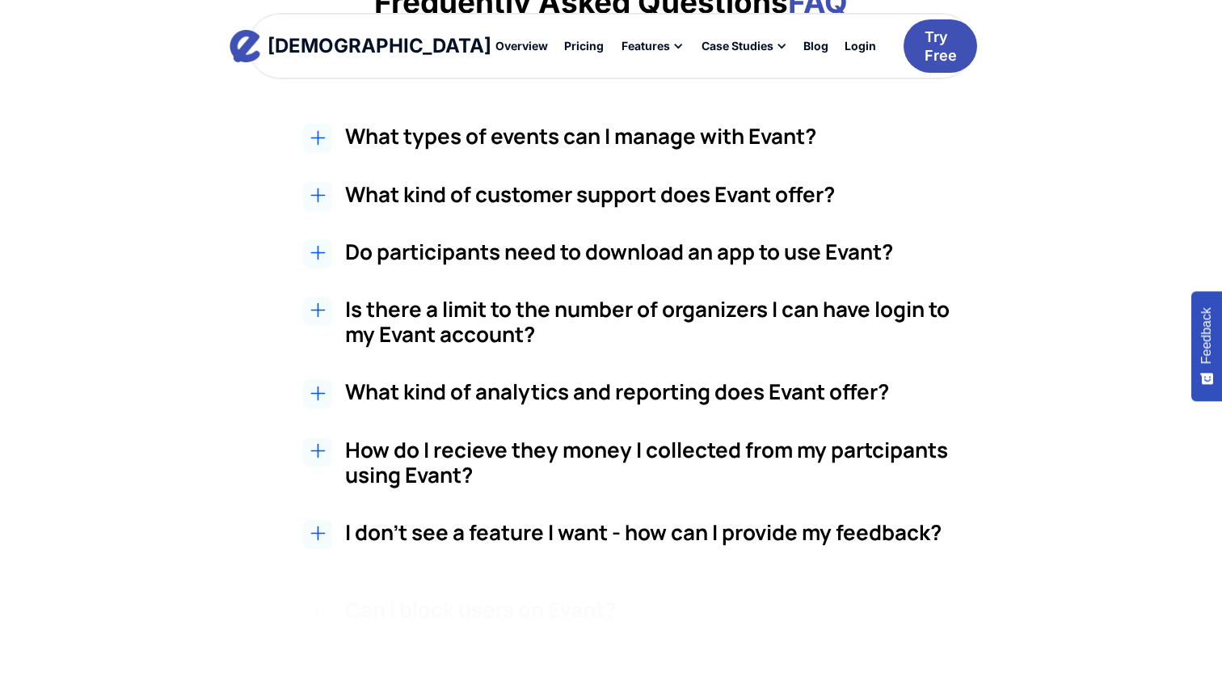
scroll to position [2797, 0]
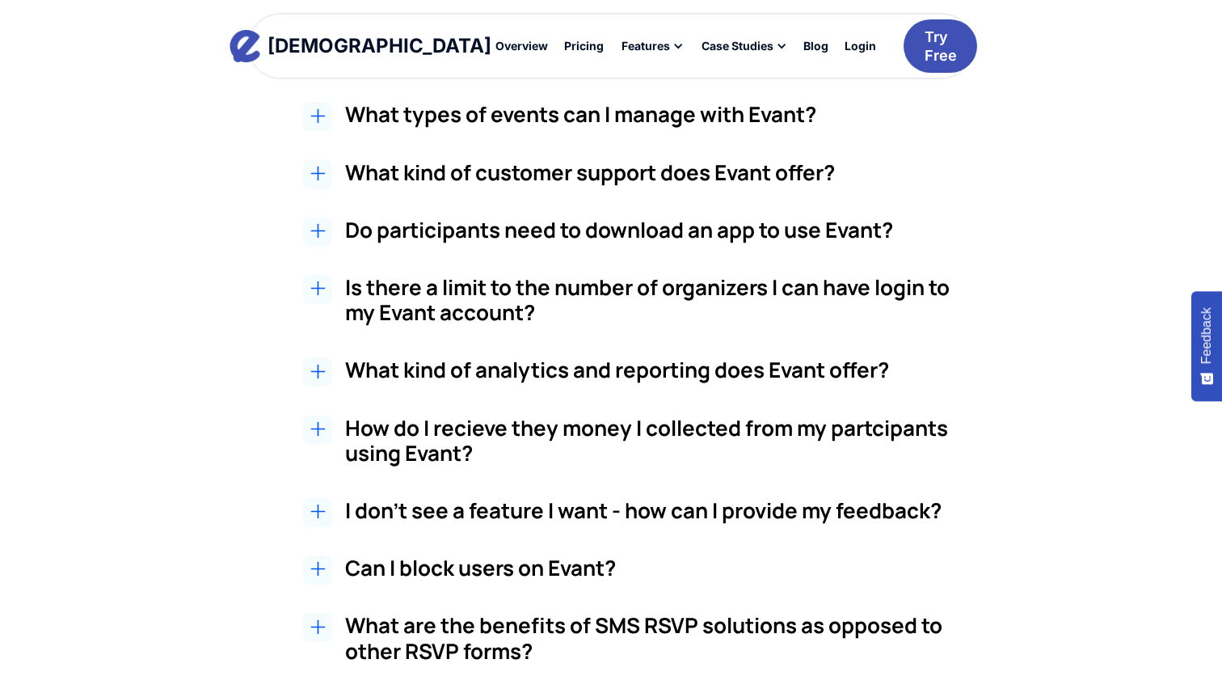
click at [441, 371] on h3 "What kind of analytics and reporting does Evant offer?" at bounding box center [648, 369] width 607 height 25
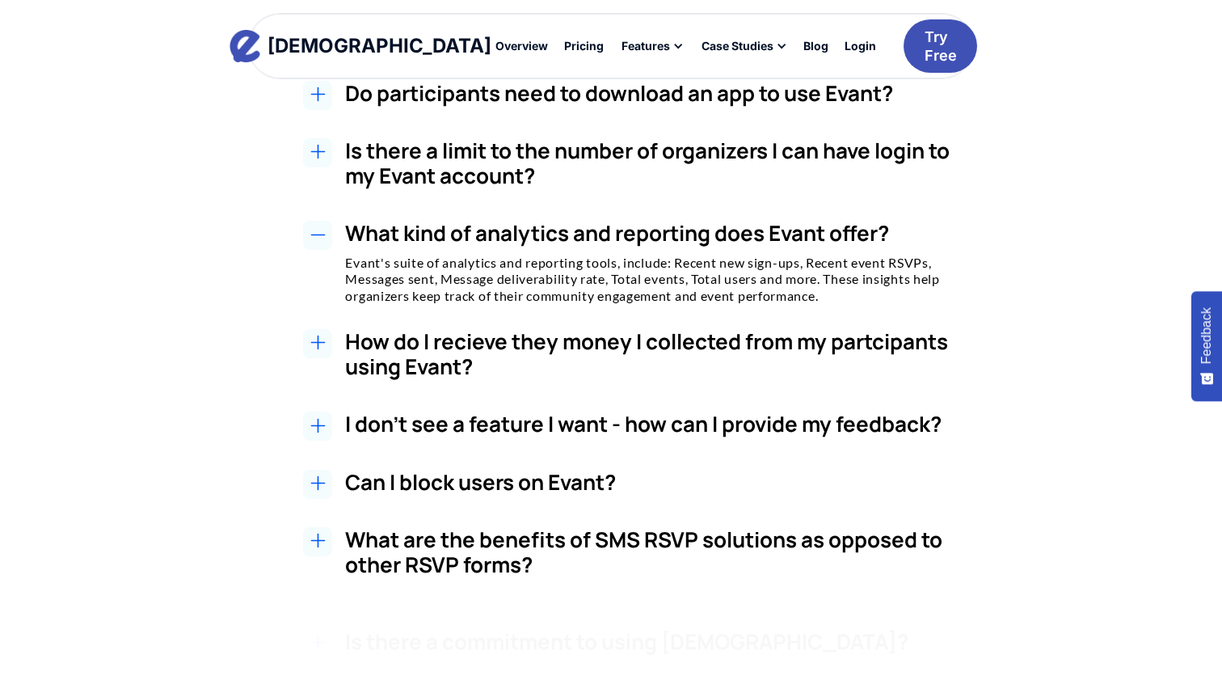
scroll to position [2937, 0]
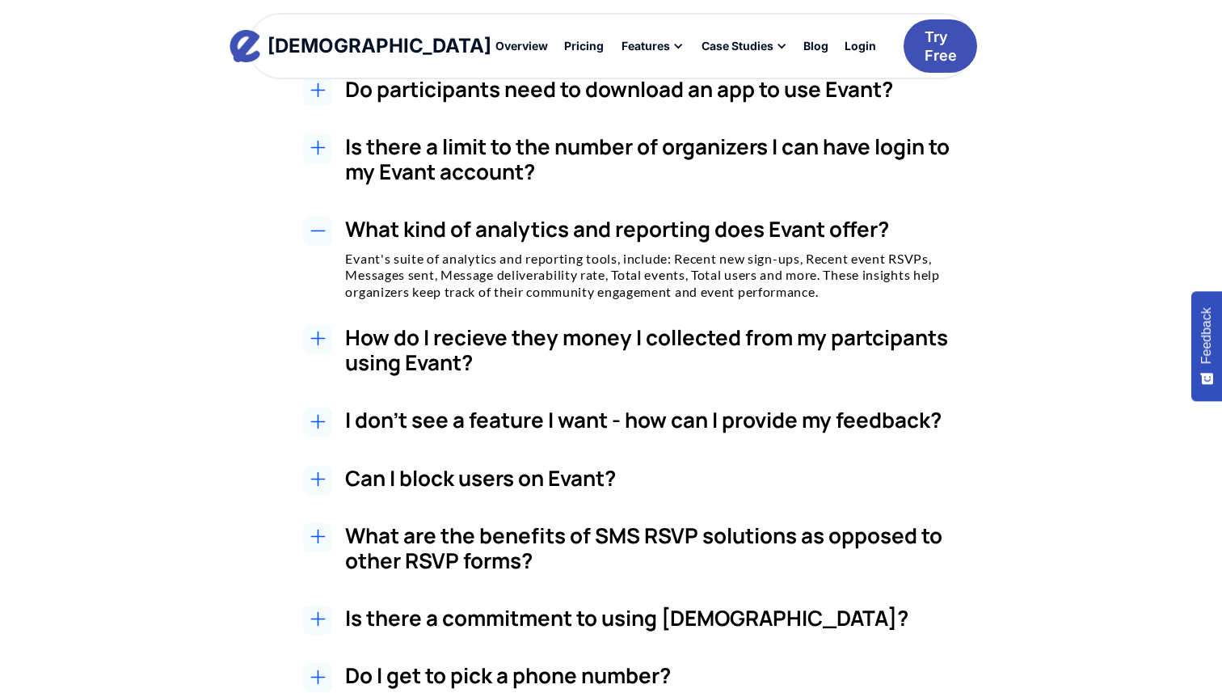
click at [559, 347] on h3 "How do I recieve they money I collected from my partcipants using Evant?" at bounding box center [648, 350] width 607 height 50
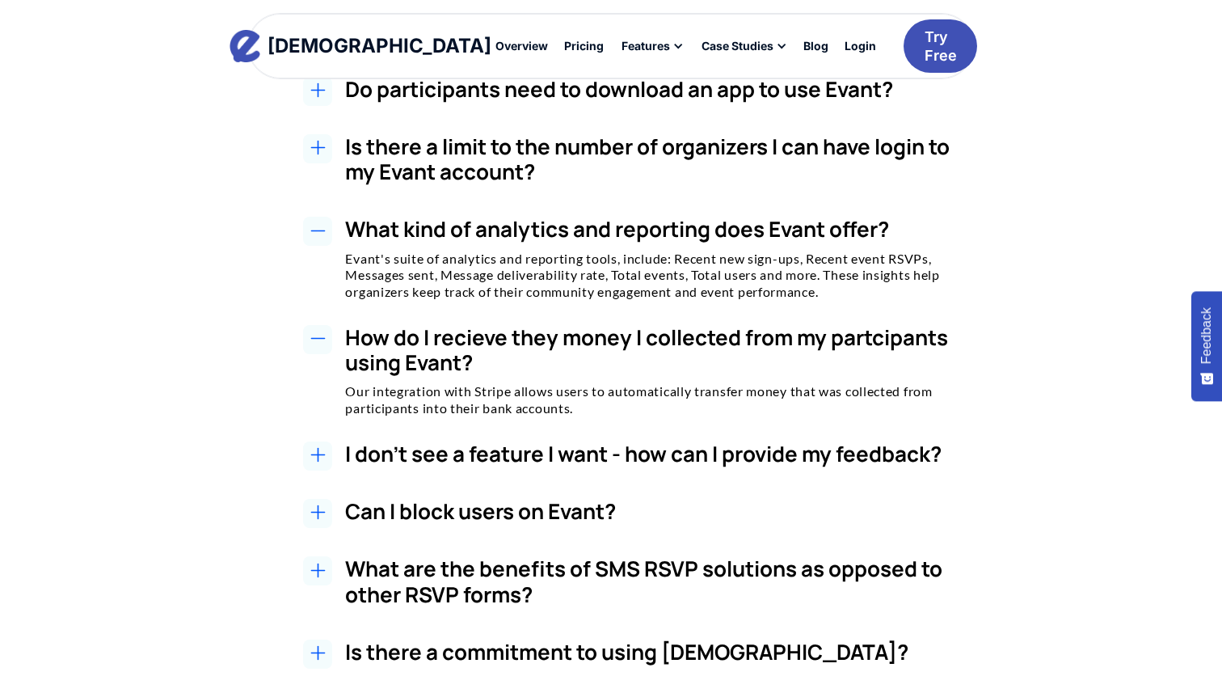
click at [537, 459] on h3 "I don't see a feature I want - how can I provide my feedback?" at bounding box center [648, 453] width 607 height 25
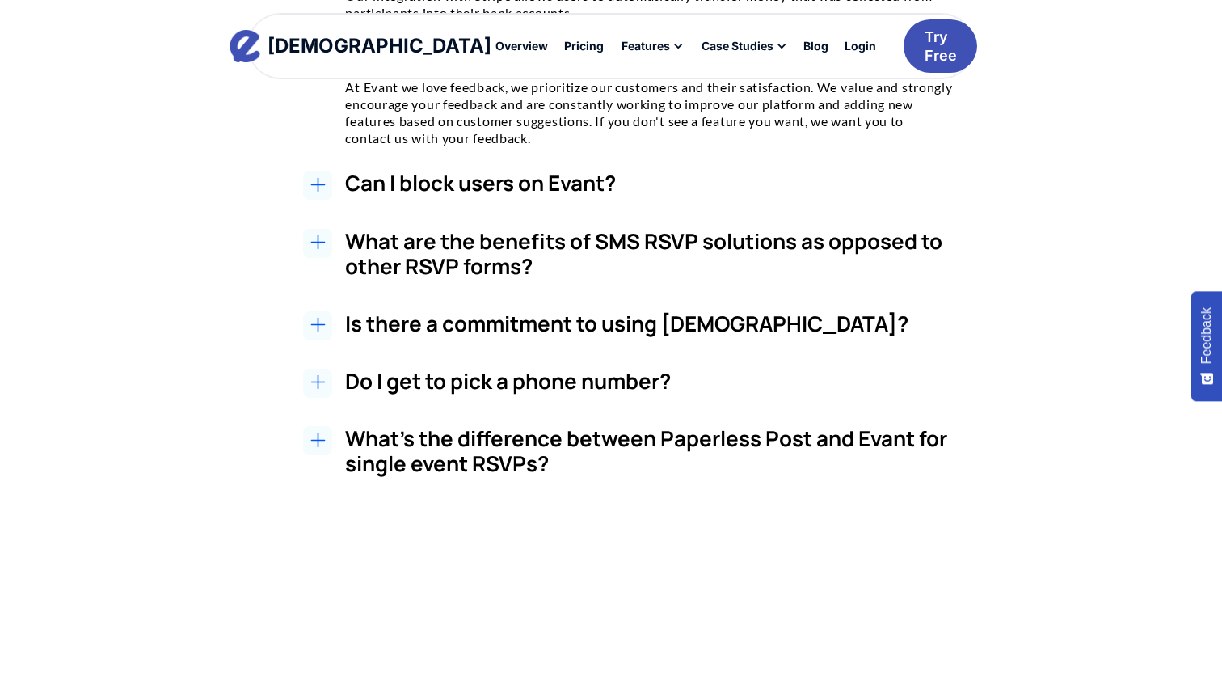
scroll to position [3335, 0]
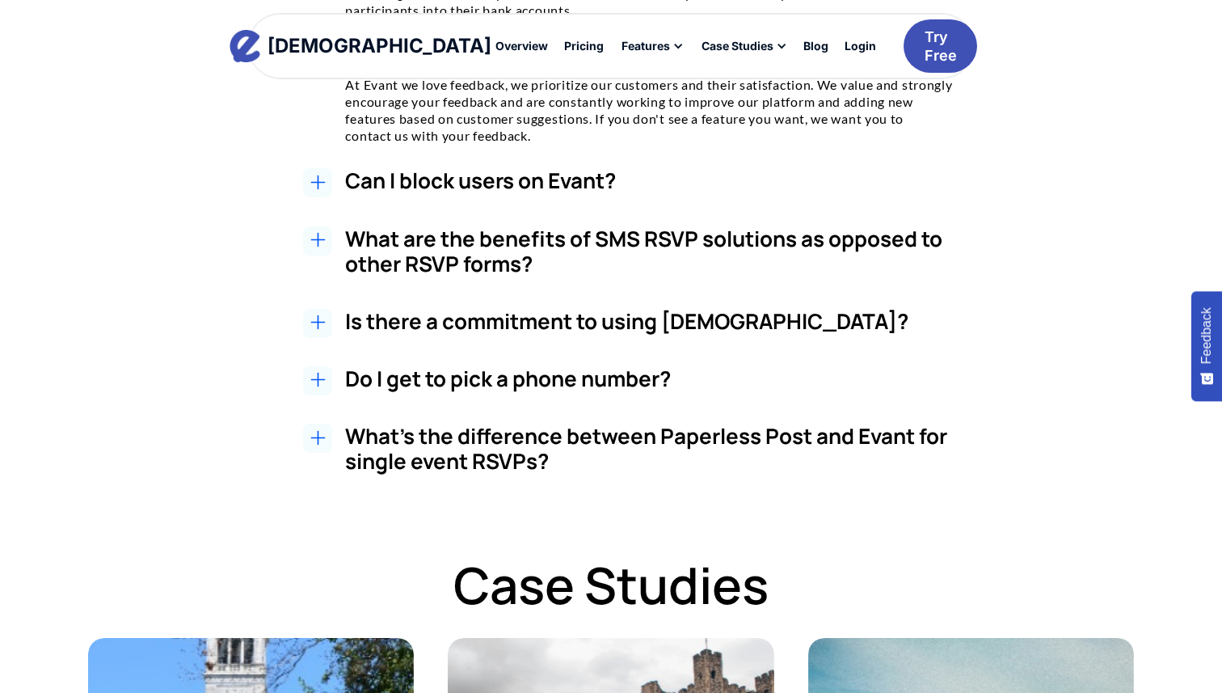
click at [545, 439] on h3 "What's the difference between Paperless Post and Evant for single event RSVPs?" at bounding box center [648, 449] width 607 height 50
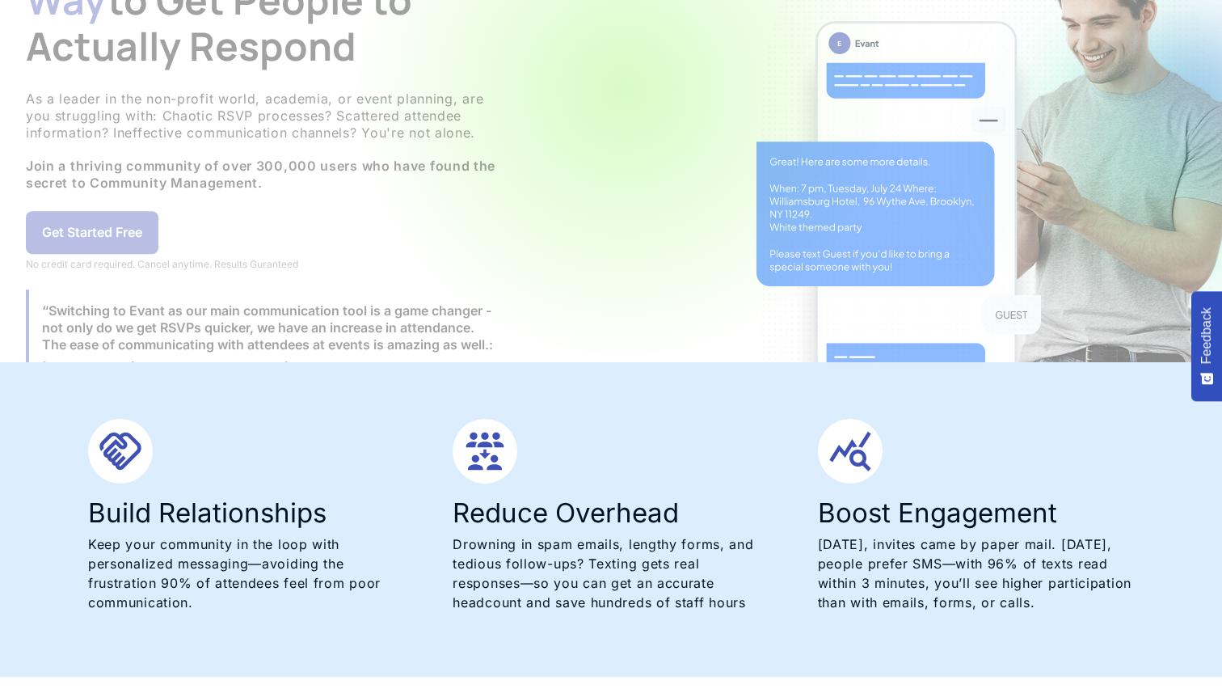
scroll to position [0, 0]
